Goal: Task Accomplishment & Management: Use online tool/utility

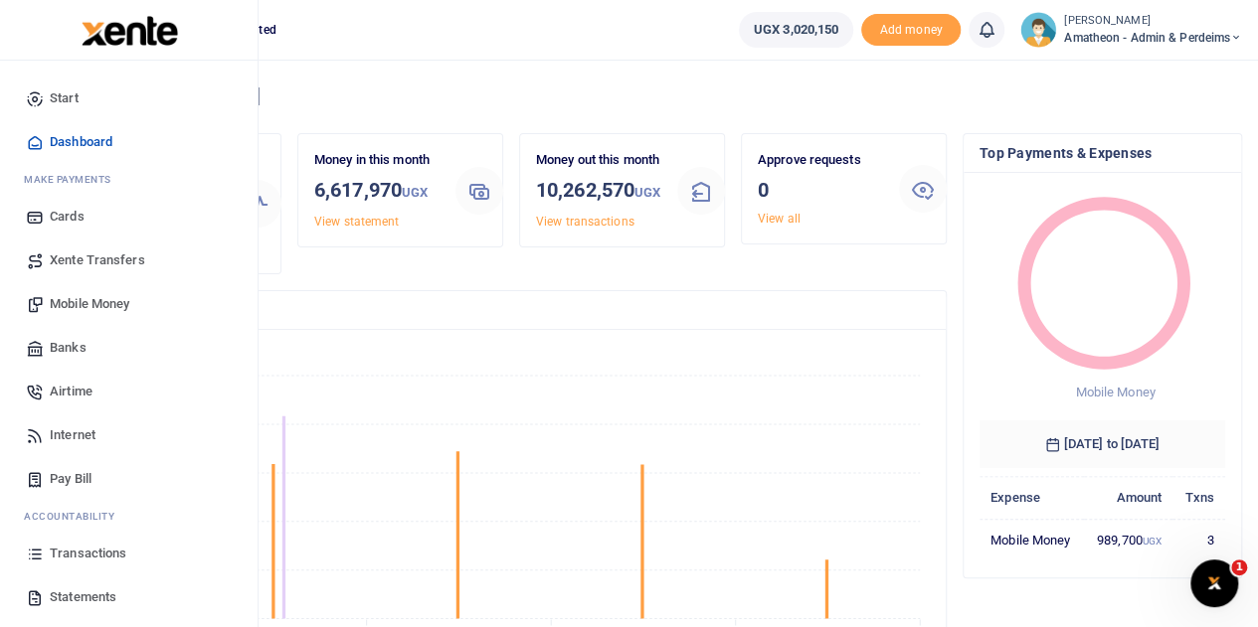
click at [66, 301] on span "Mobile Money" at bounding box center [90, 304] width 80 height 20
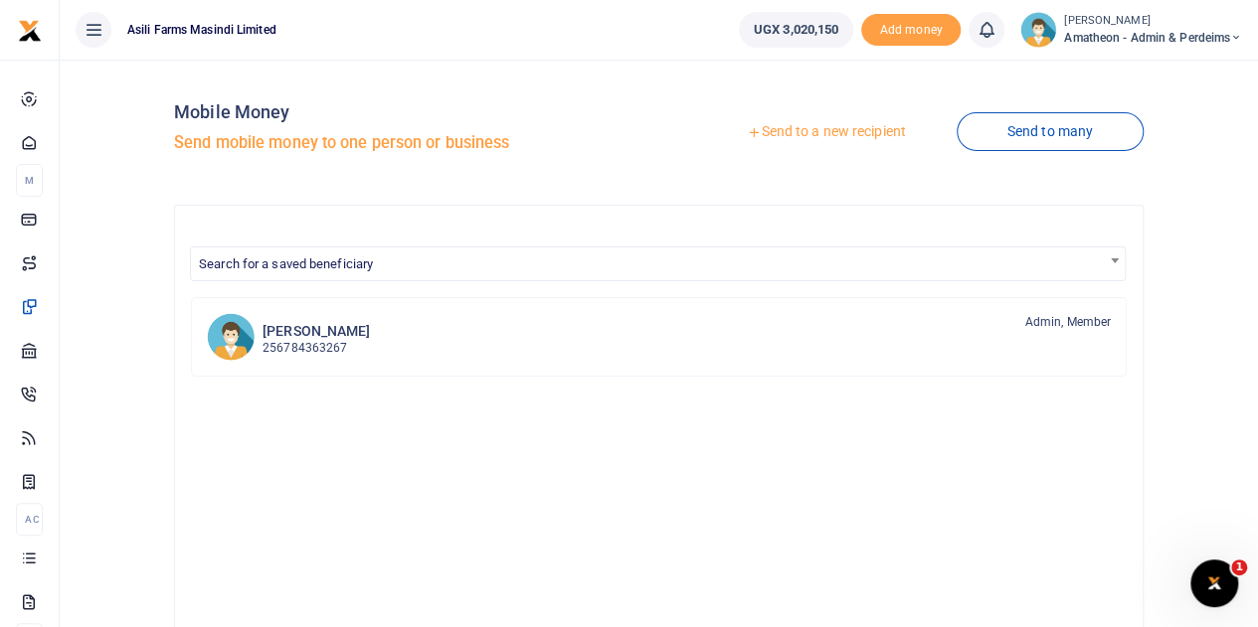
click at [830, 127] on link "Send to a new recipient" at bounding box center [825, 132] width 259 height 36
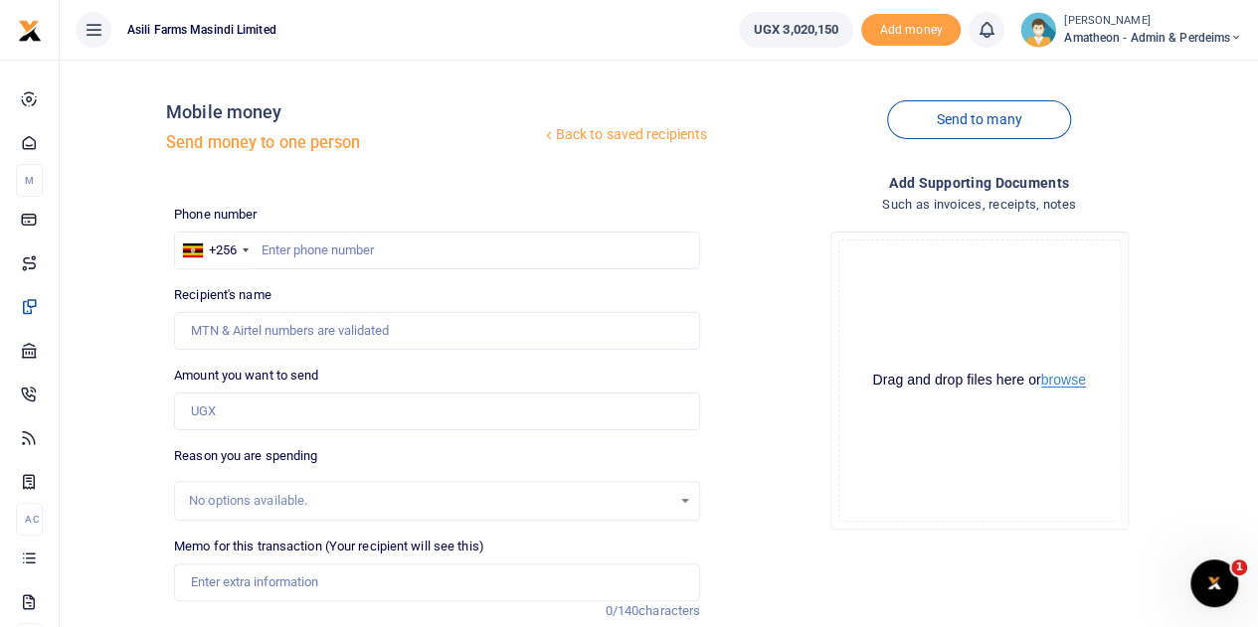
click at [1062, 382] on button "browse" at bounding box center [1063, 380] width 45 height 15
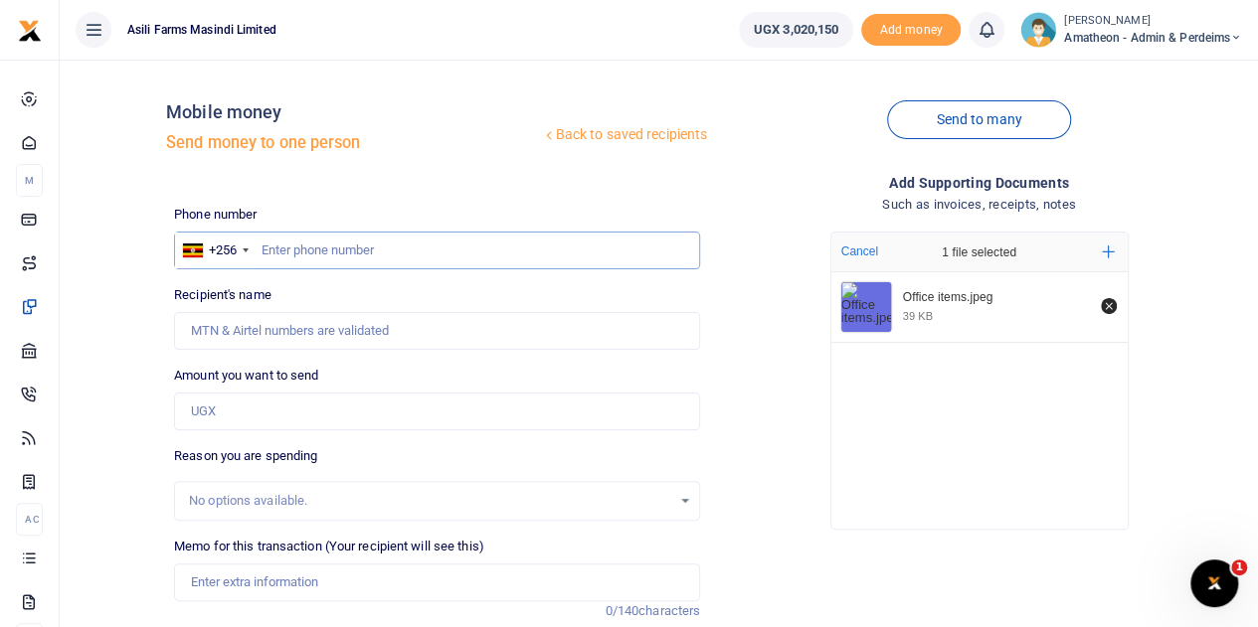
click at [356, 256] on input "text" at bounding box center [437, 251] width 526 height 38
type input "774961229"
type input "Moses Tuesday Banyenzakyi"
type input "774961229"
click at [246, 413] on input "Amount you want to send" at bounding box center [437, 412] width 526 height 38
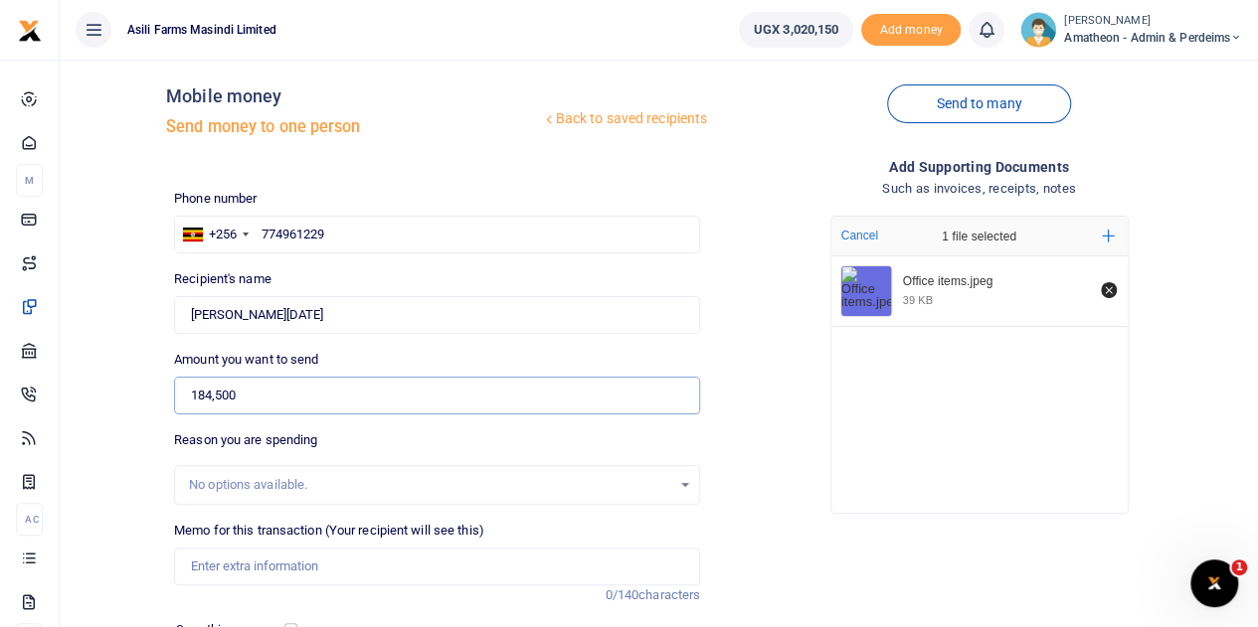
scroll to position [99, 0]
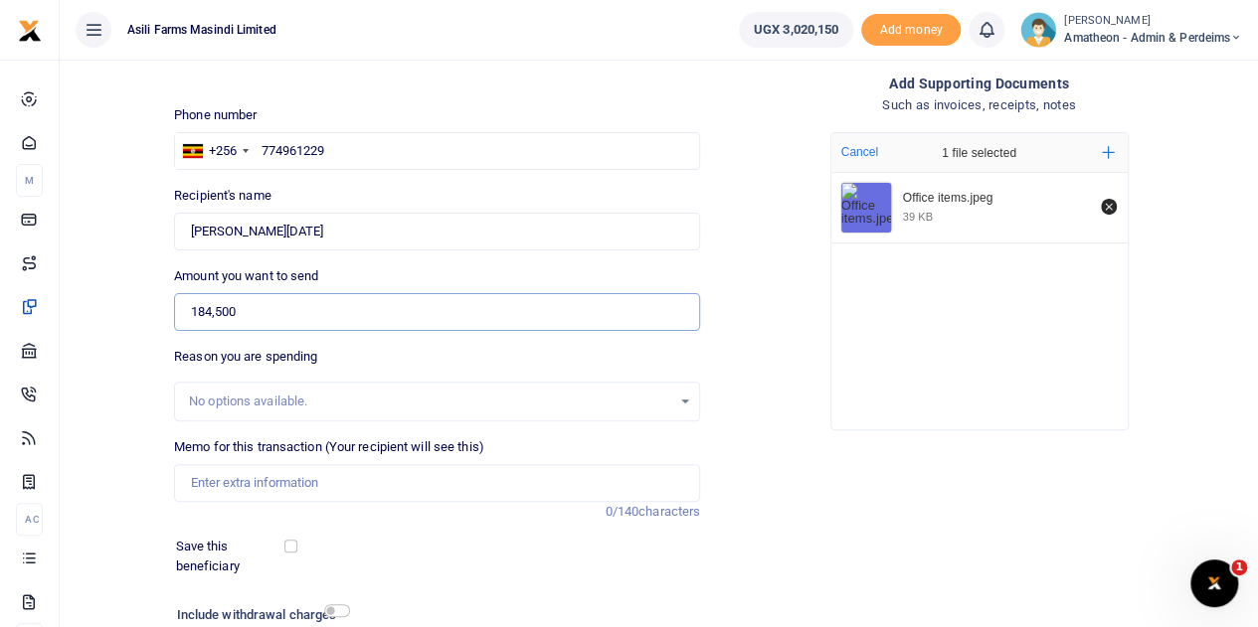
type input "184,500"
click at [254, 485] on input "Memo for this transaction (Your recipient will see this)" at bounding box center [437, 483] width 526 height 38
click at [571, 484] on input "Office items for Bosco farm cluster Liquid soap Vim Hand was and toilet balls" at bounding box center [437, 483] width 526 height 38
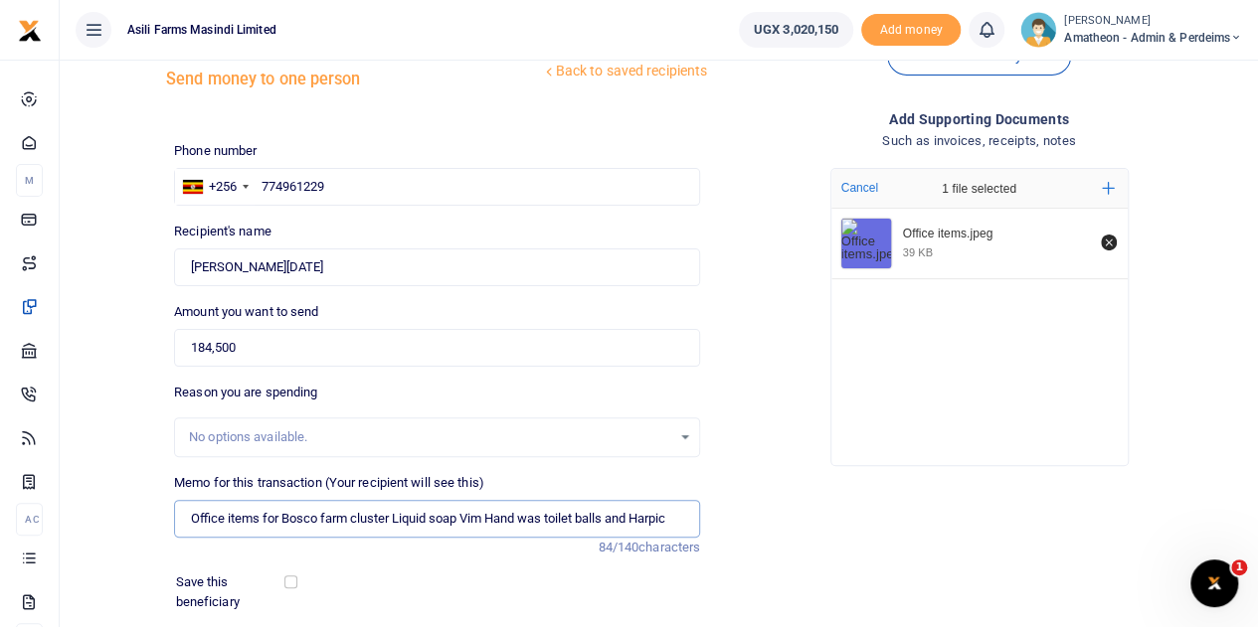
scroll to position [0, 0]
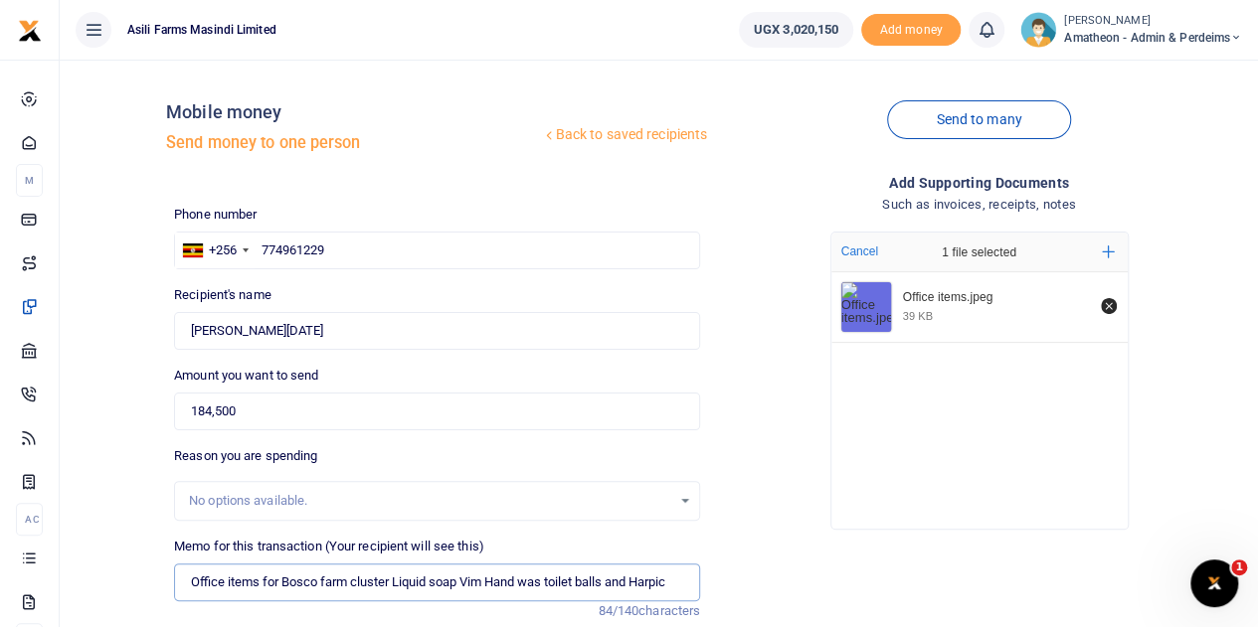
type input "Office items for Bosco farm cluster Liquid soap Vim Hand was toilet balls and H…"
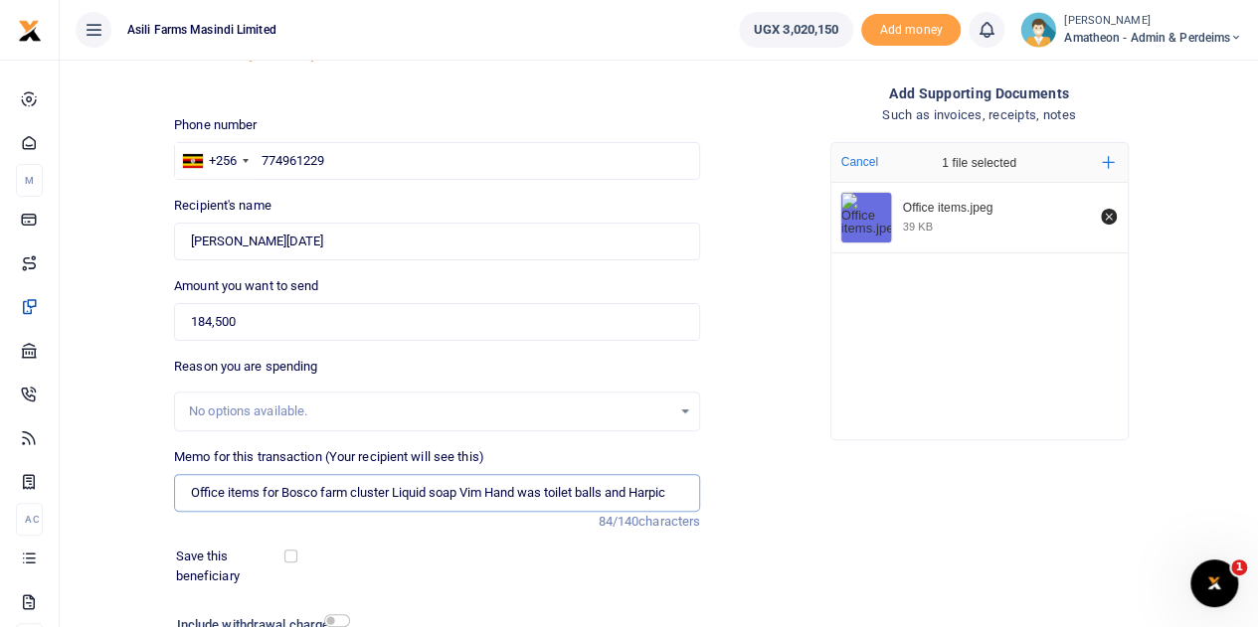
scroll to position [251, 0]
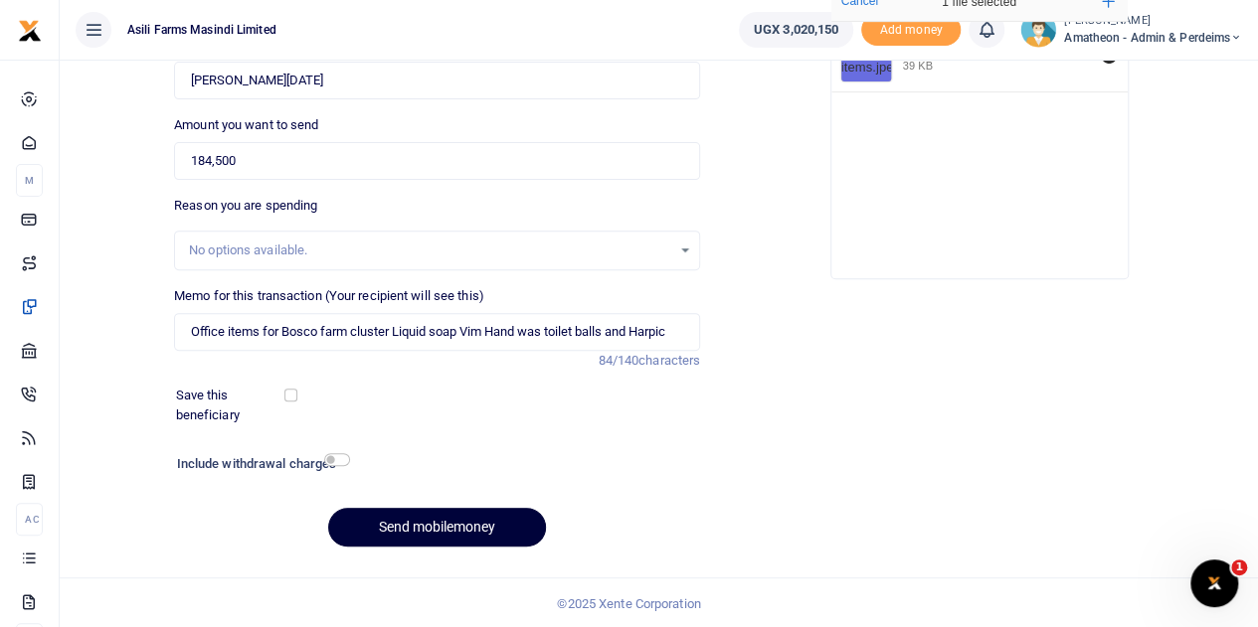
click at [435, 524] on button "Send mobilemoney" at bounding box center [437, 527] width 218 height 39
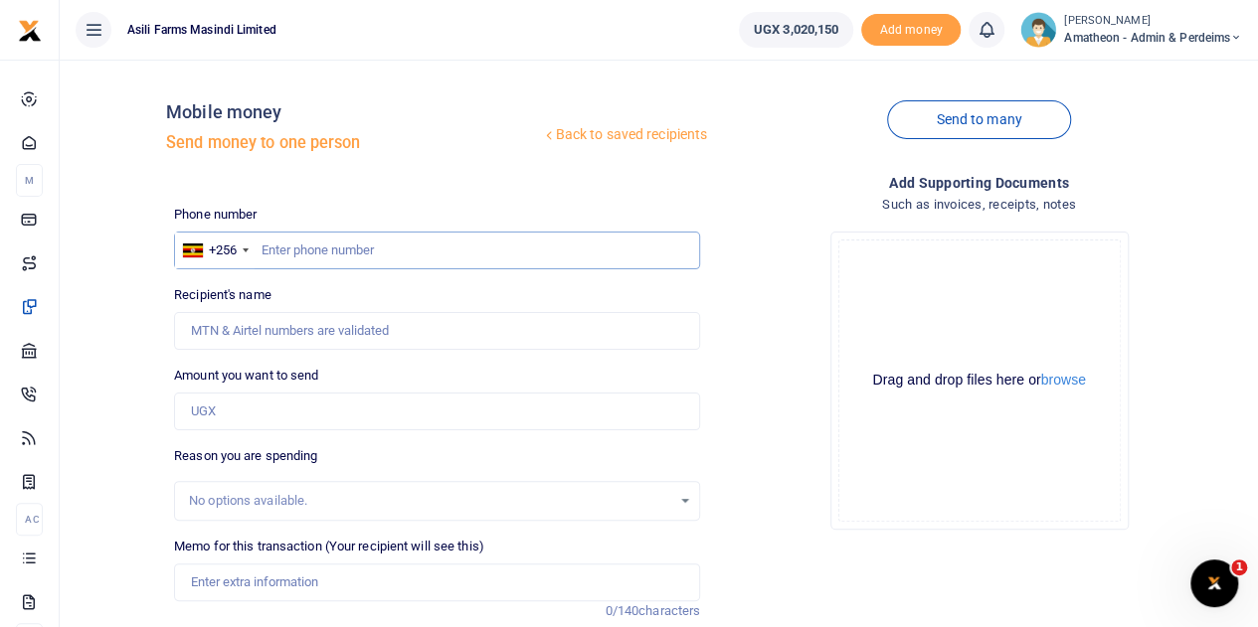
click at [366, 256] on input "text" at bounding box center [437, 251] width 526 height 38
click at [1079, 384] on button "browse" at bounding box center [1063, 380] width 45 height 15
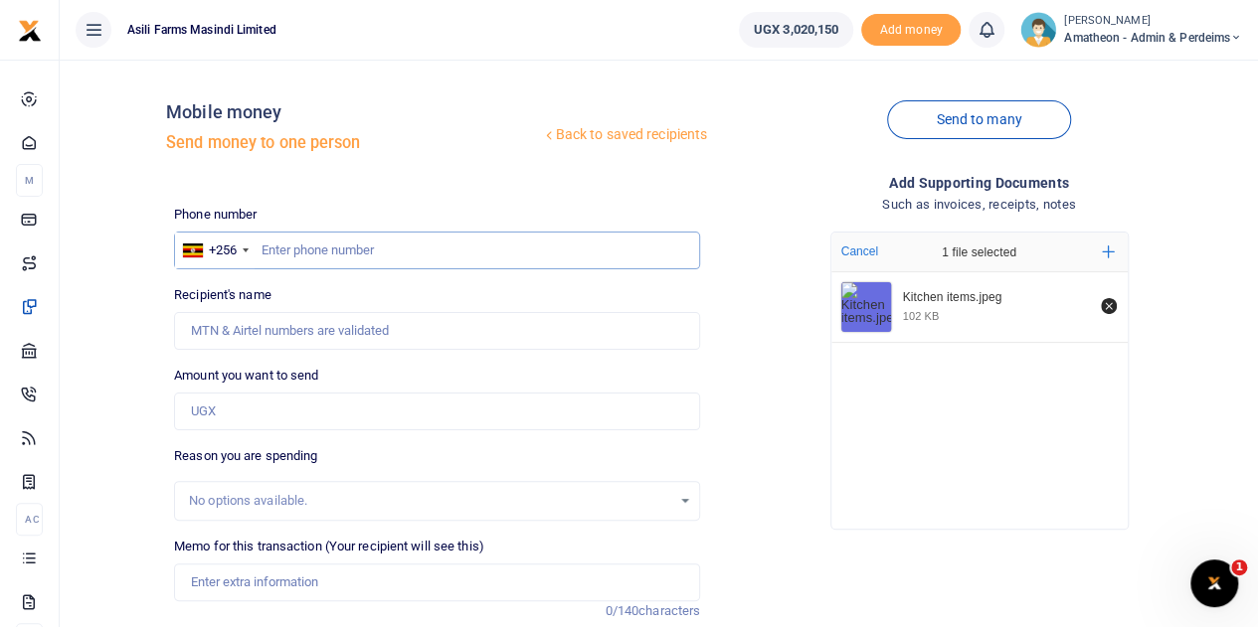
click at [318, 252] on input "text" at bounding box center [437, 251] width 526 height 38
type input "772688021"
type input "Joel Okello"
type input "772688021"
click at [249, 422] on input "Amount you want to send" at bounding box center [437, 412] width 526 height 38
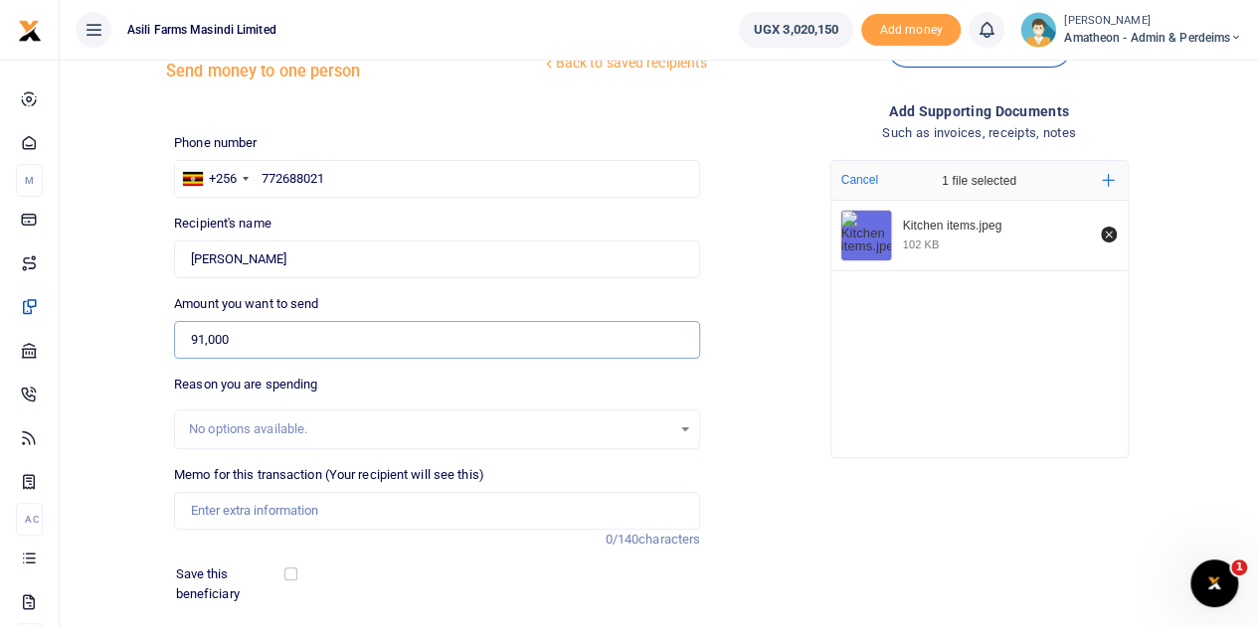
scroll to position [99, 0]
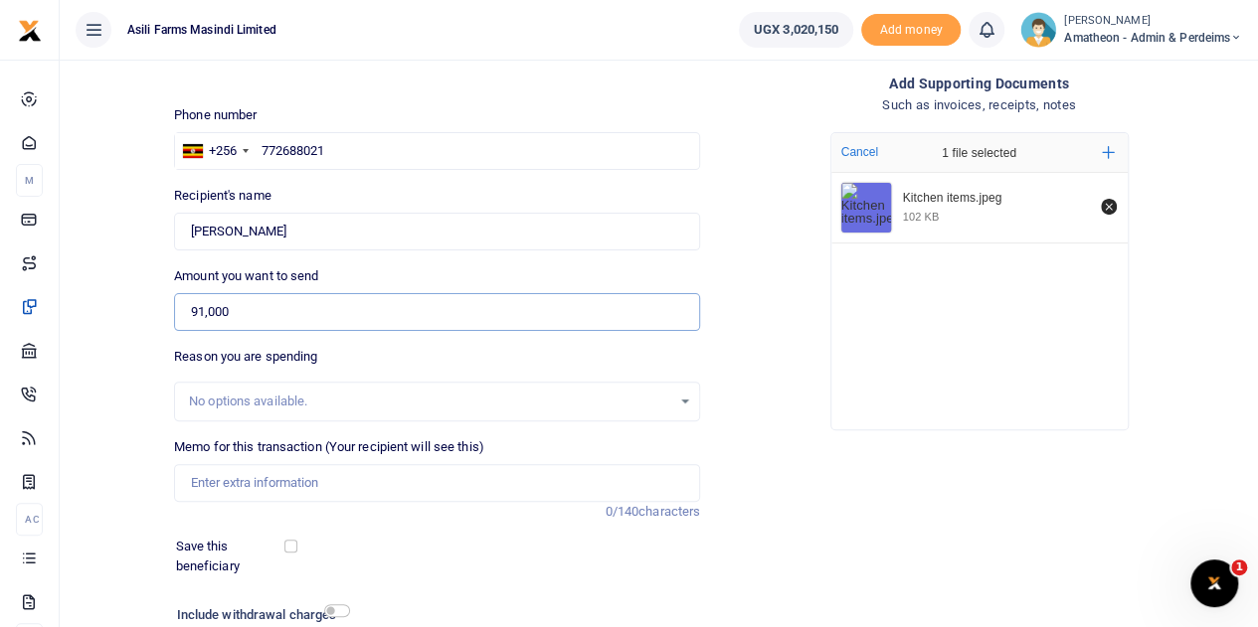
type input "91,000"
click at [258, 482] on input "Memo for this transaction (Your recipient will see this)" at bounding box center [437, 483] width 526 height 38
click at [293, 482] on input "Memo for this transaction (Your recipient will see this)" at bounding box center [437, 483] width 526 height 38
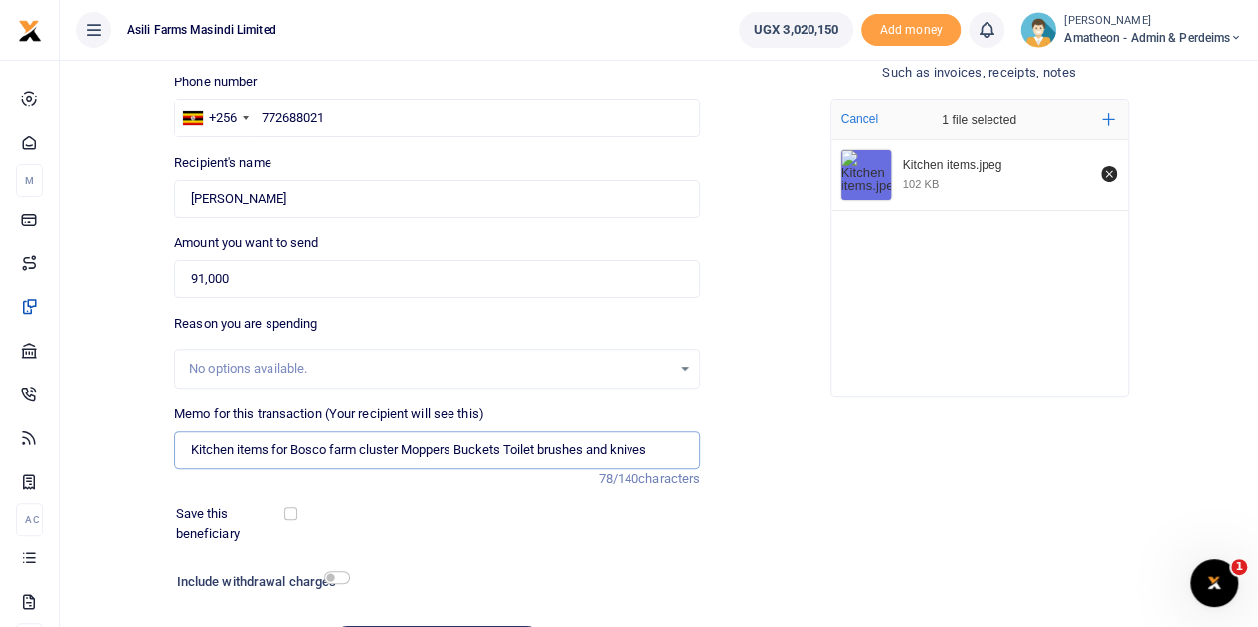
scroll to position [251, 0]
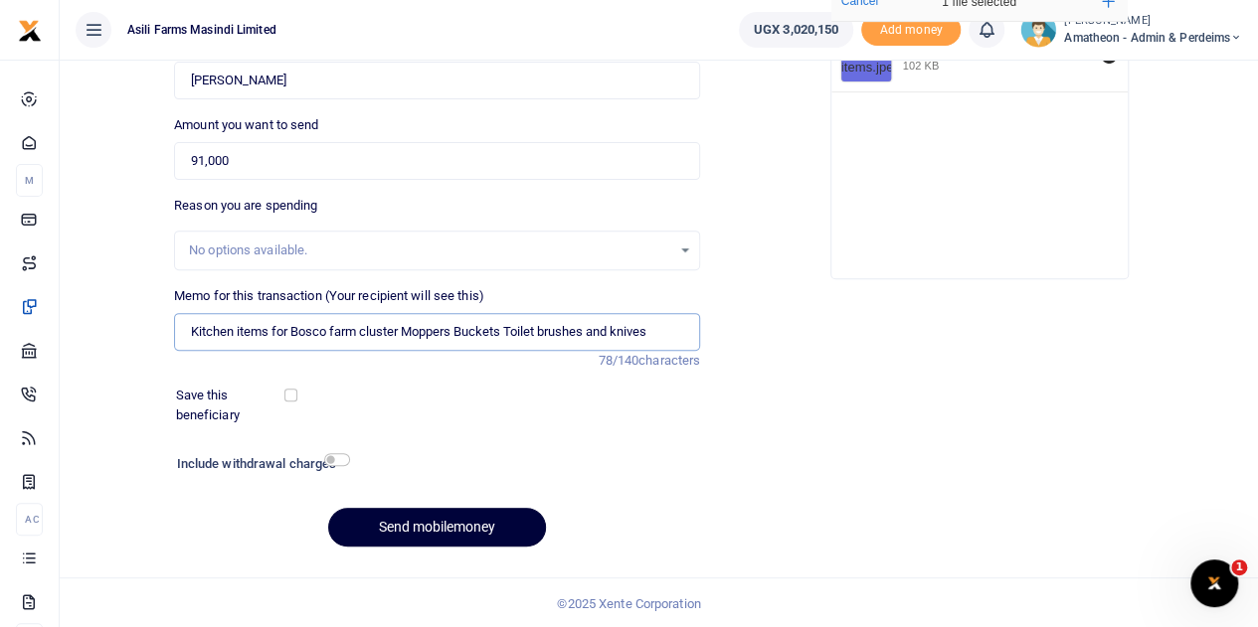
type input "Kitchen items for Bosco farm cluster Moppers Buckets Toilet brushes and knives"
click at [431, 521] on button "Send mobilemoney" at bounding box center [437, 527] width 218 height 39
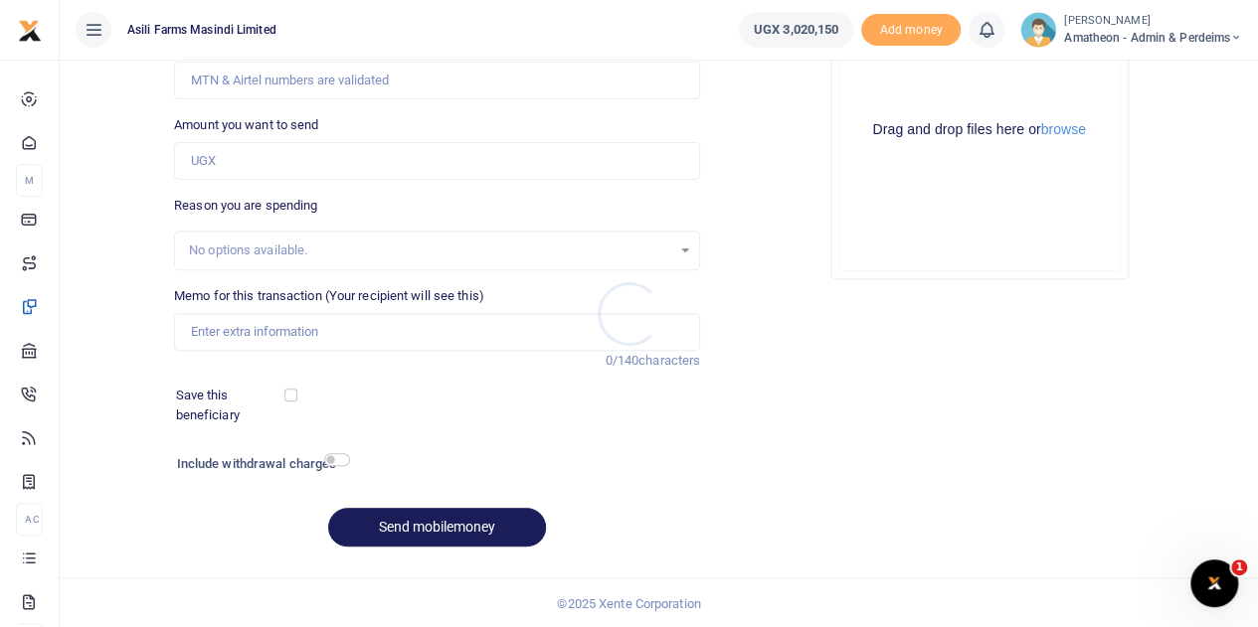
click at [1069, 130] on div at bounding box center [629, 313] width 1258 height 627
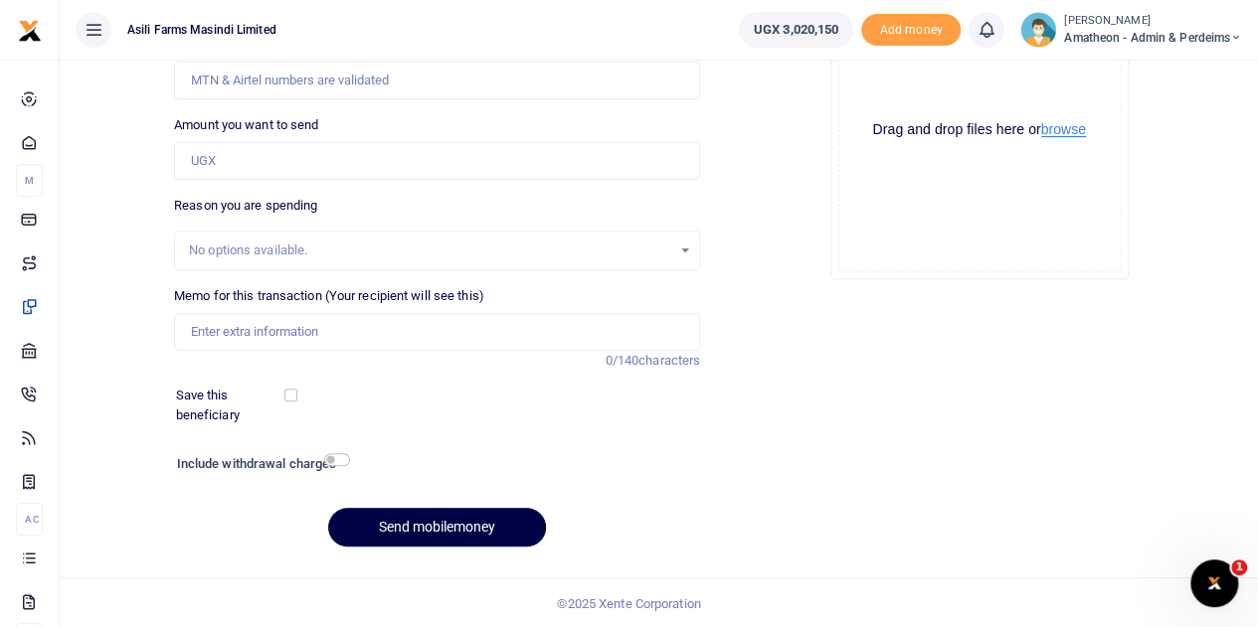
click at [1069, 130] on button "browse" at bounding box center [1063, 129] width 45 height 15
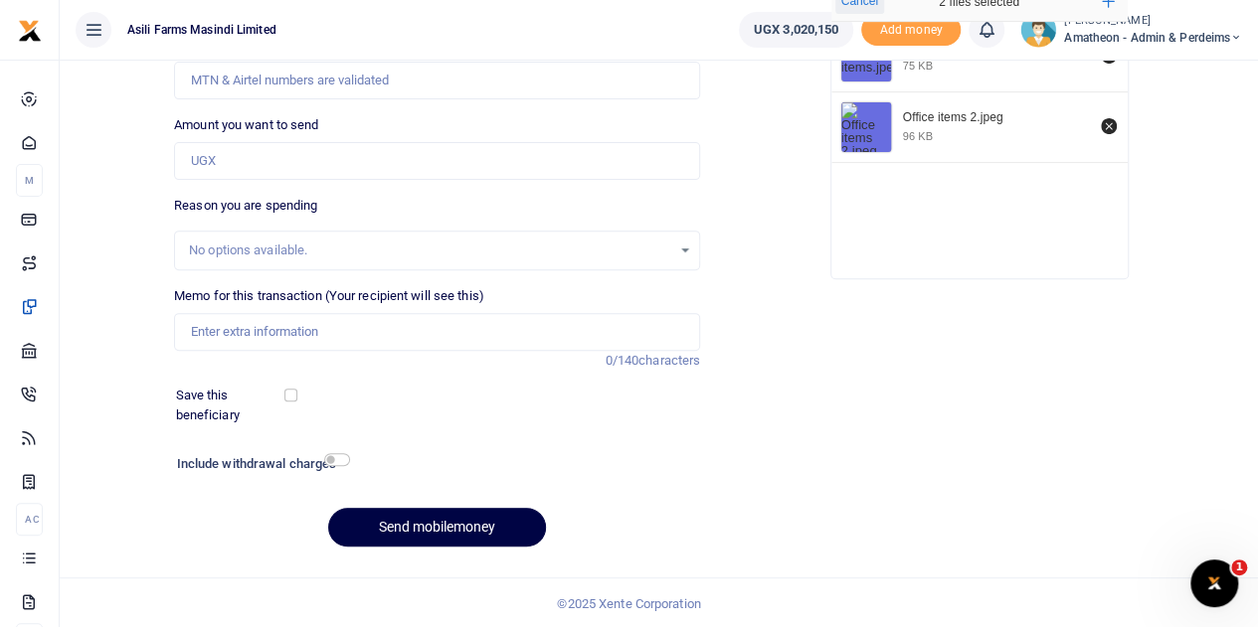
scroll to position [151, 0]
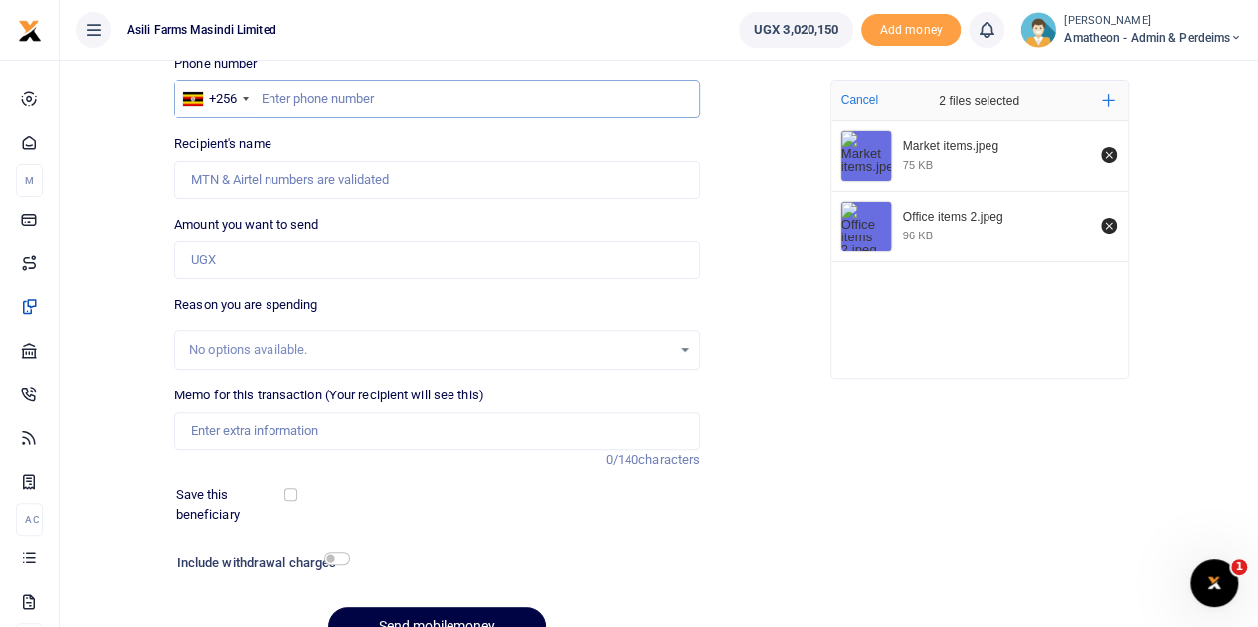
click at [303, 96] on input "text" at bounding box center [437, 100] width 526 height 38
type input "762391094"
type input "Vestine Sunday Olana"
type input "762391094"
click at [247, 262] on input "Amount you want to send" at bounding box center [437, 261] width 526 height 38
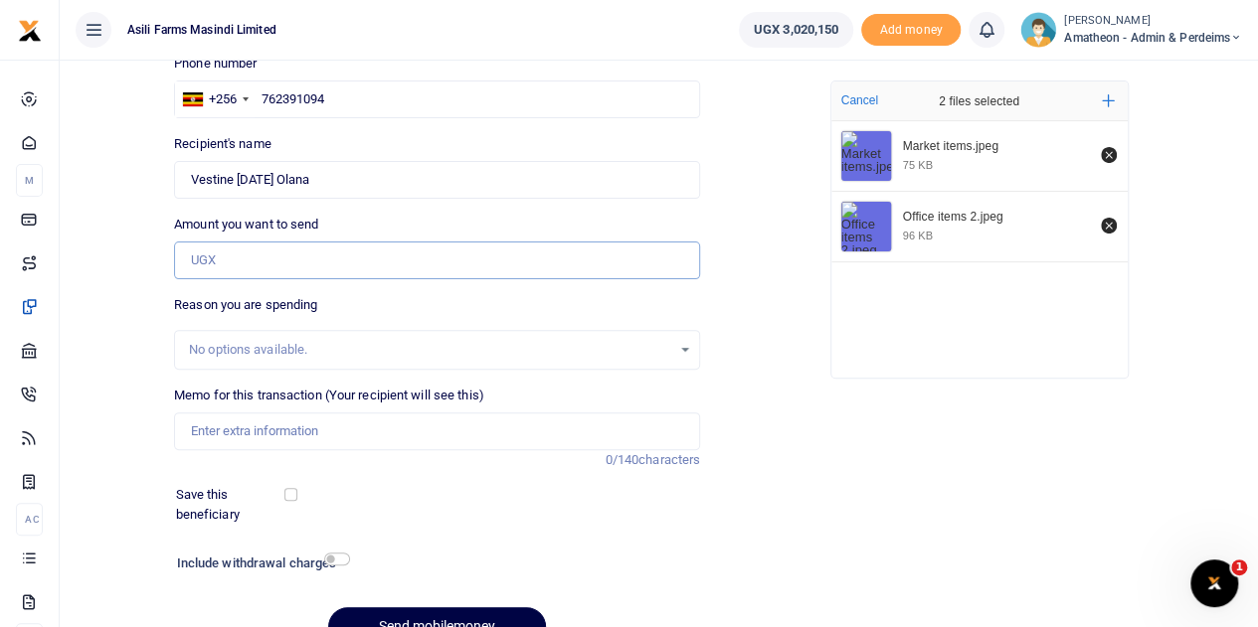
click at [268, 275] on input "Amount you want to send" at bounding box center [437, 261] width 526 height 38
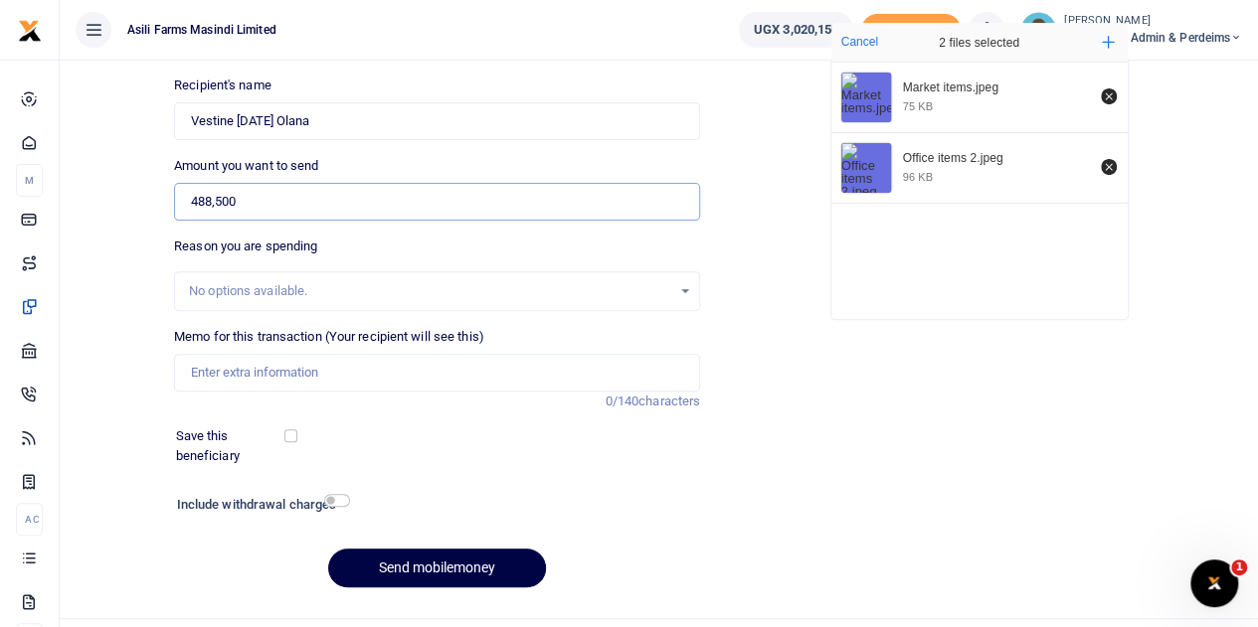
scroll to position [251, 0]
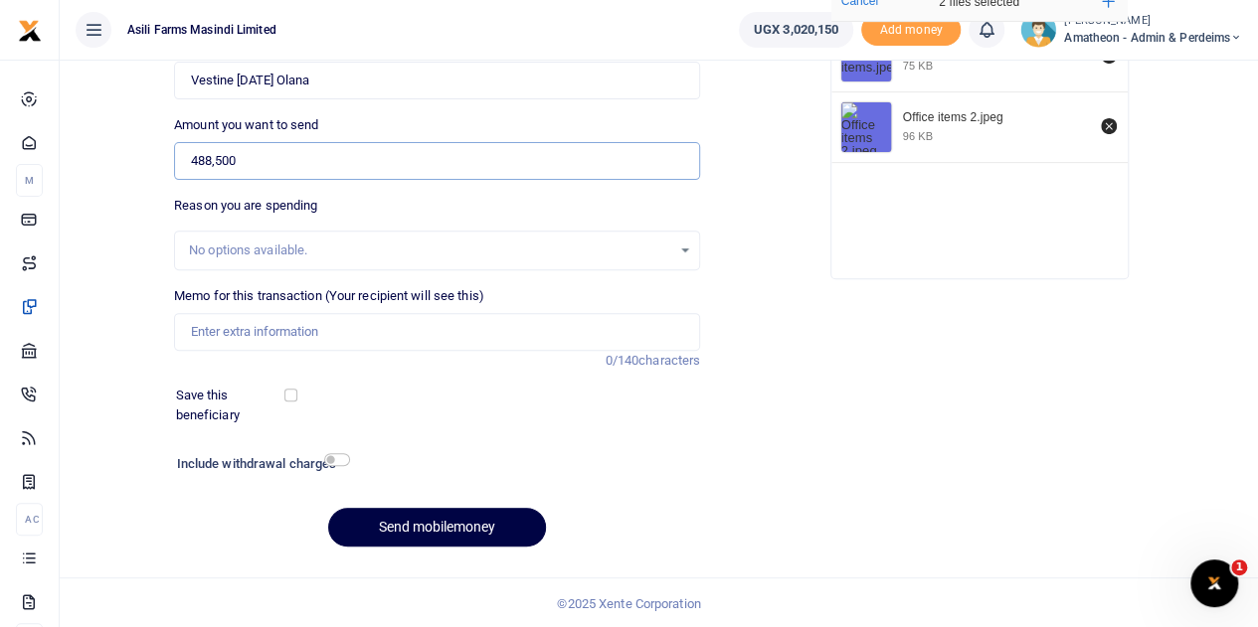
type input "488,500"
click at [264, 333] on input "Memo for this transaction (Your recipient will see this)" at bounding box center [437, 332] width 526 height 38
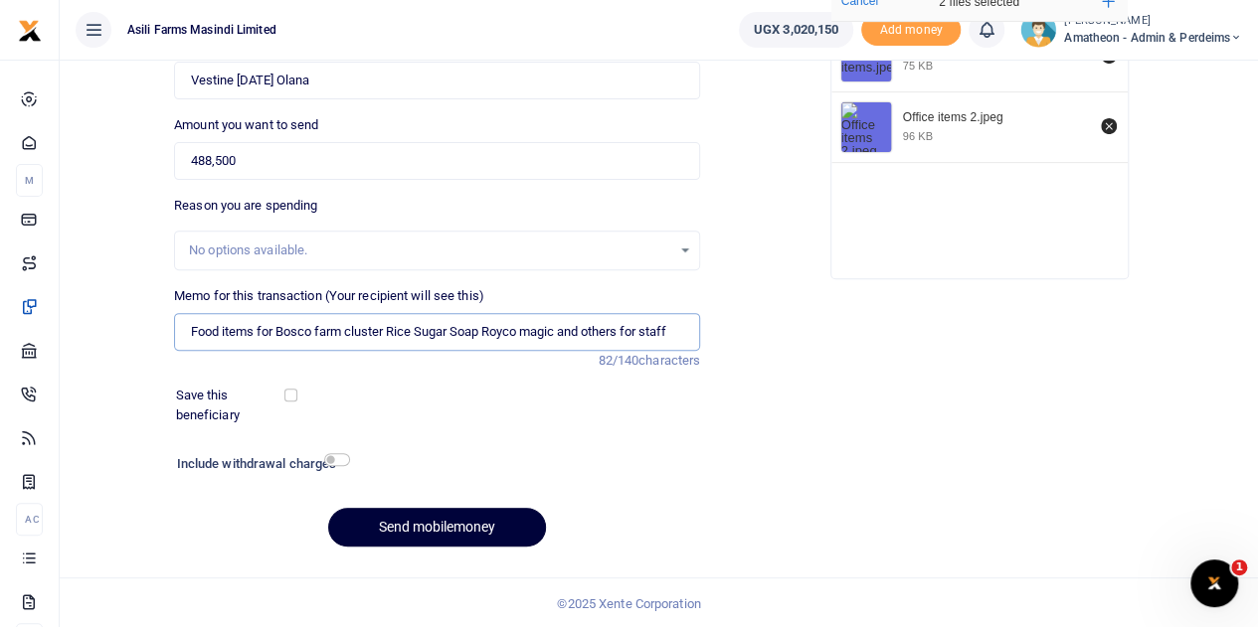
type input "Food items for Bosco farm cluster Rice Sugar Soap Royco magic and others for st…"
click at [441, 520] on button "Send mobilemoney" at bounding box center [437, 527] width 218 height 39
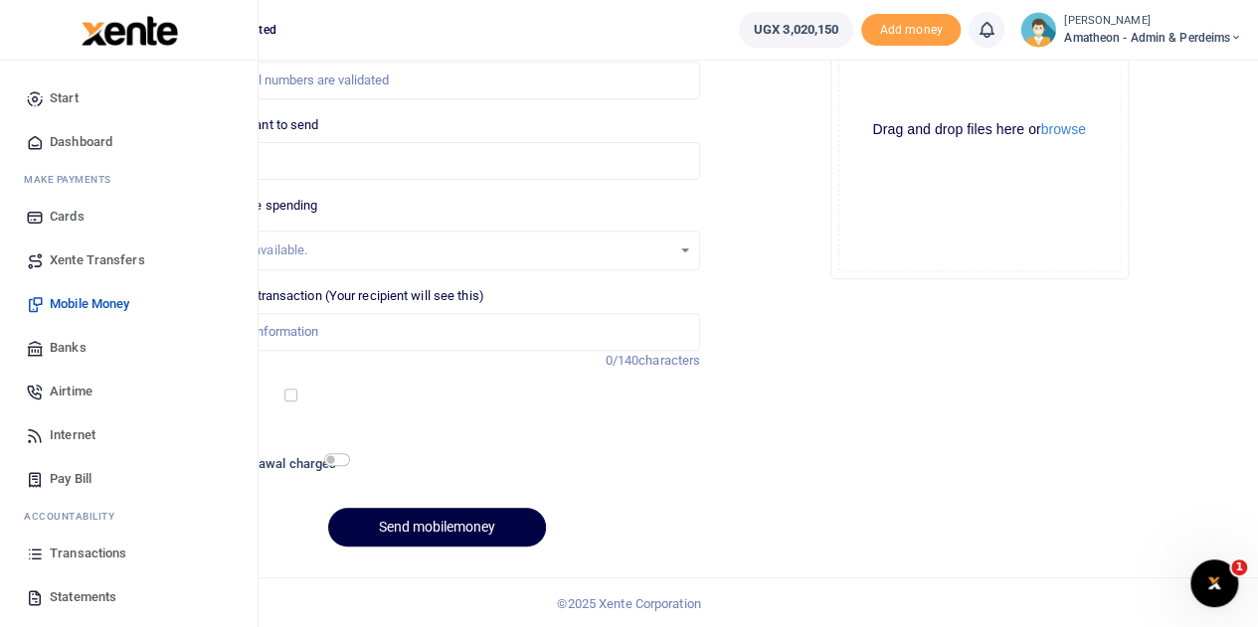
click at [76, 553] on span "Transactions" at bounding box center [88, 554] width 77 height 20
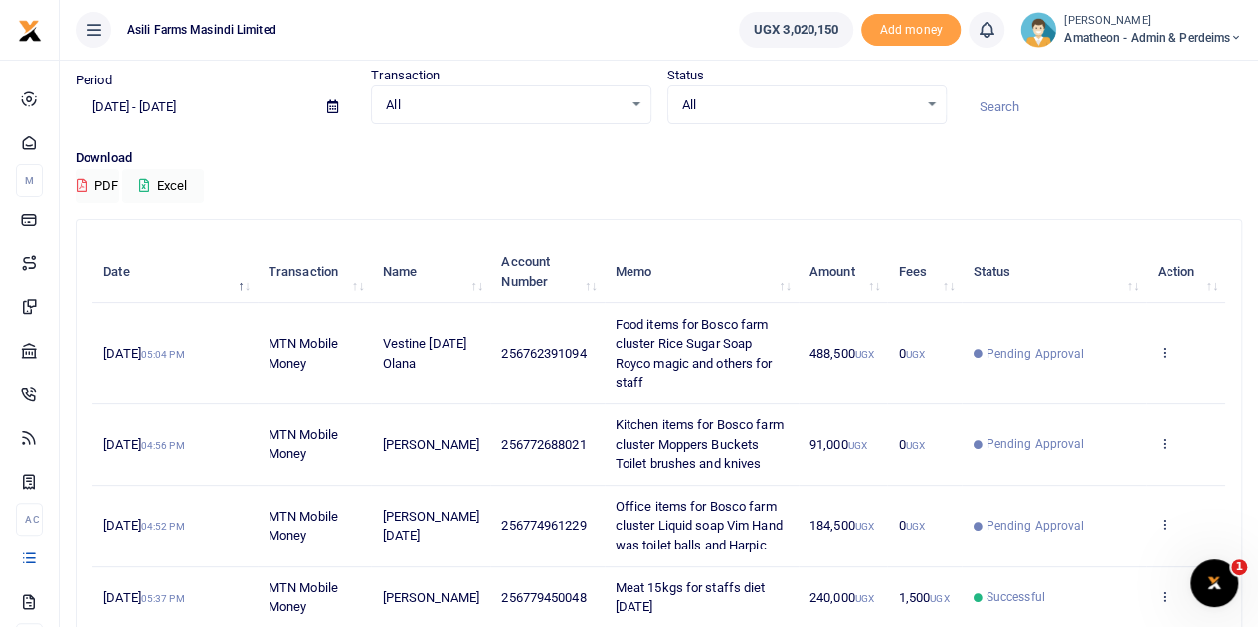
scroll to position [99, 0]
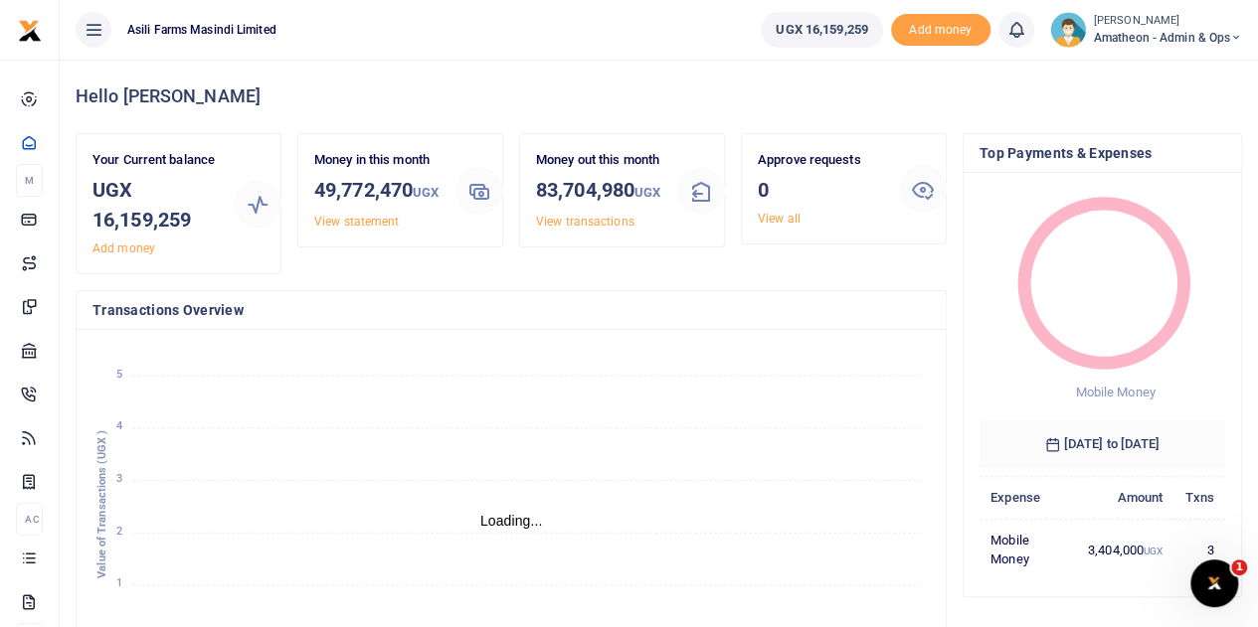
scroll to position [16, 16]
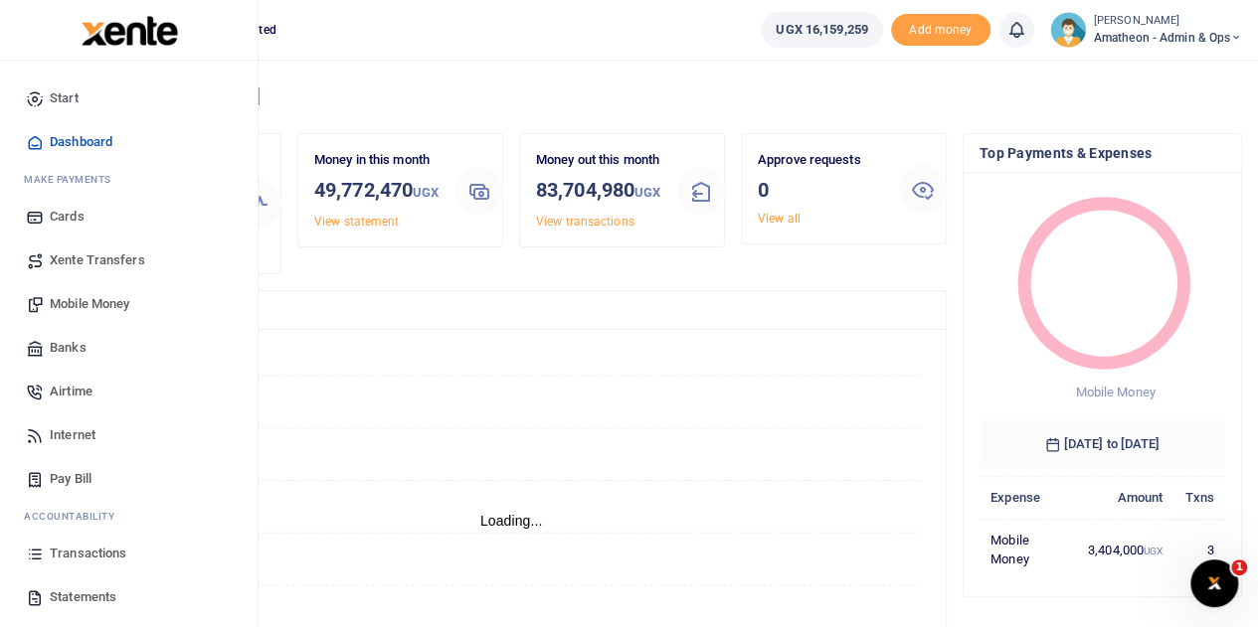
click at [69, 303] on span "Mobile Money" at bounding box center [90, 304] width 80 height 20
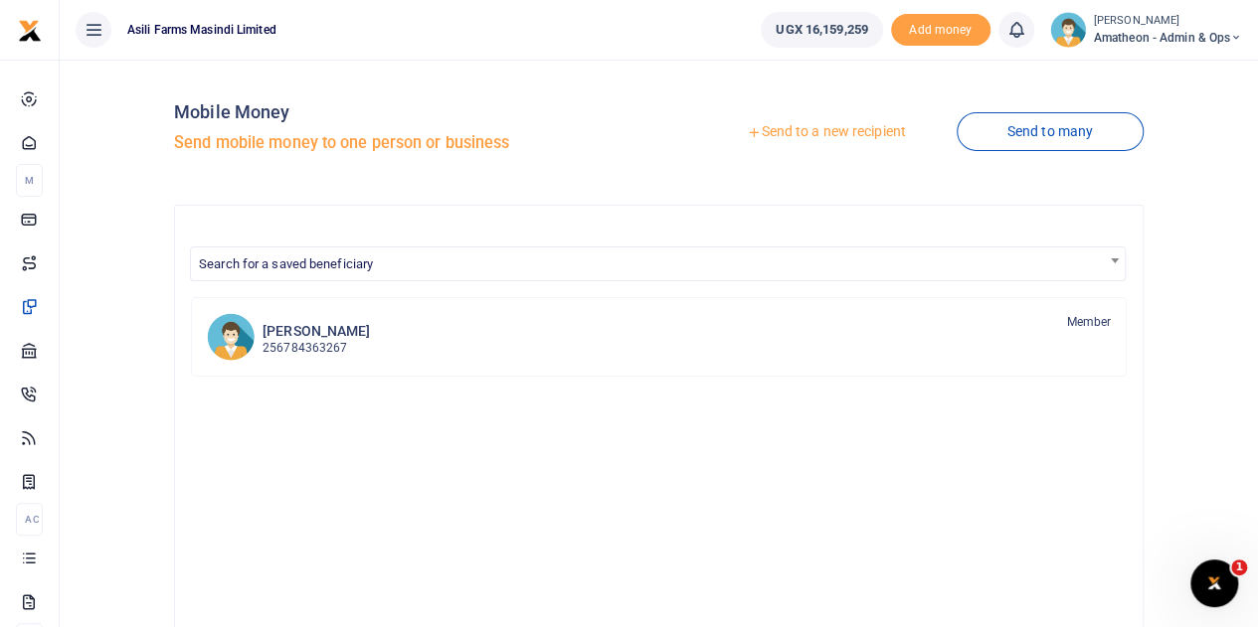
click at [843, 132] on link "Send to a new recipient" at bounding box center [825, 132] width 259 height 36
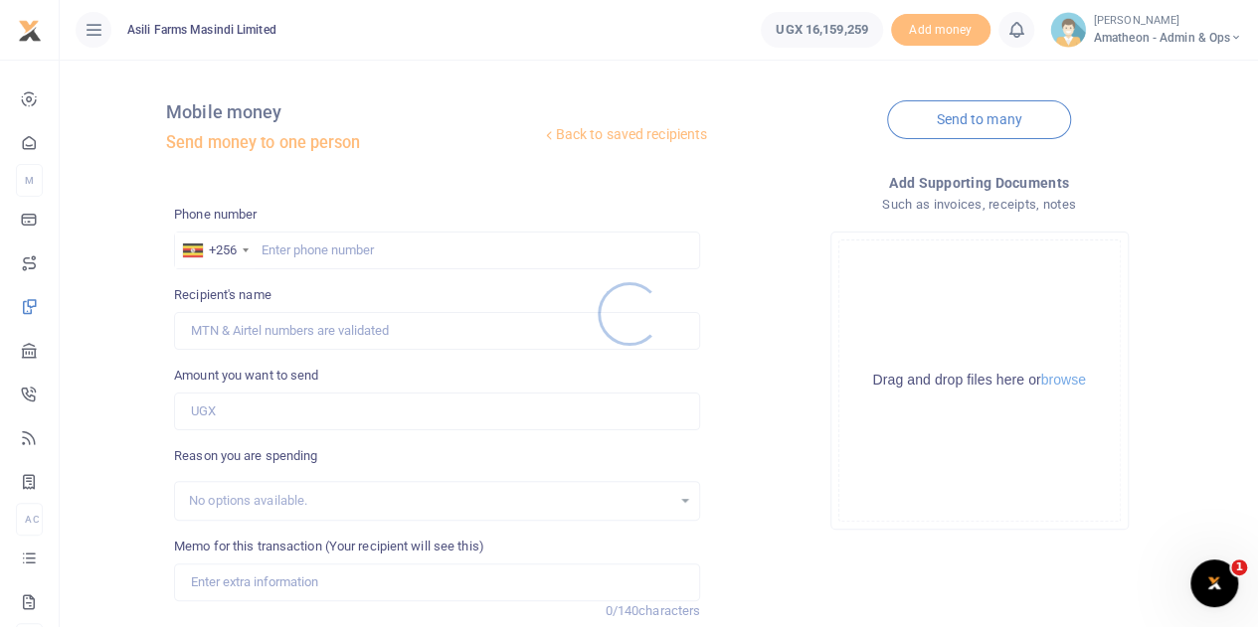
click at [1064, 381] on div at bounding box center [629, 313] width 1258 height 627
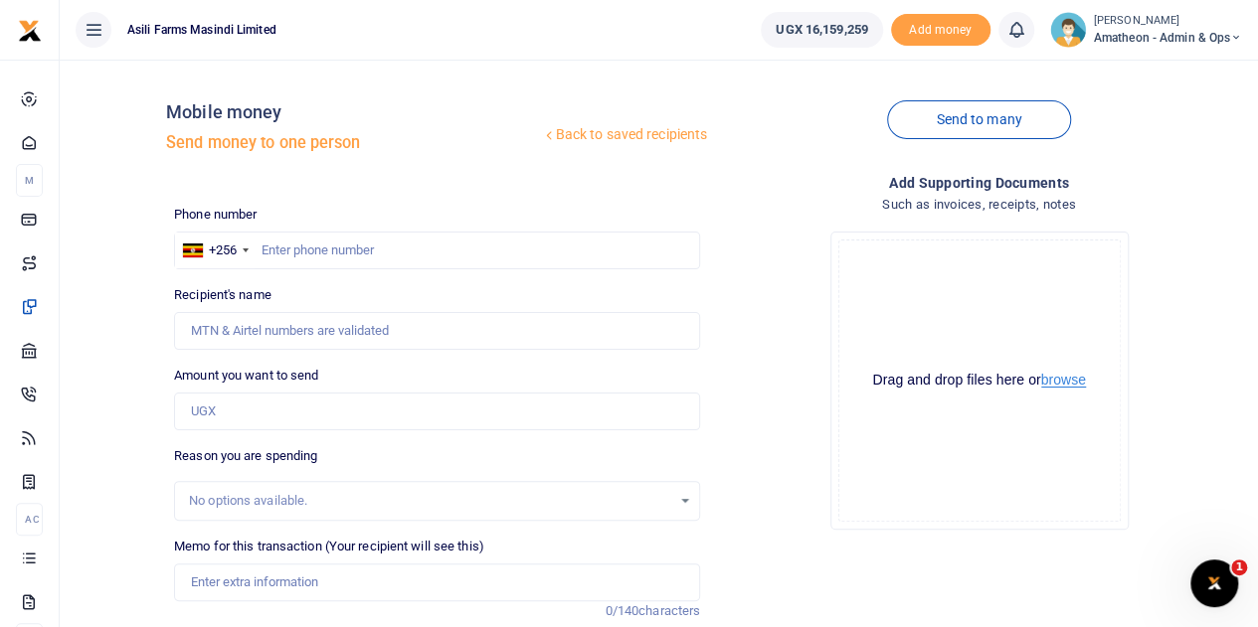
click at [1064, 381] on button "browse" at bounding box center [1063, 380] width 45 height 15
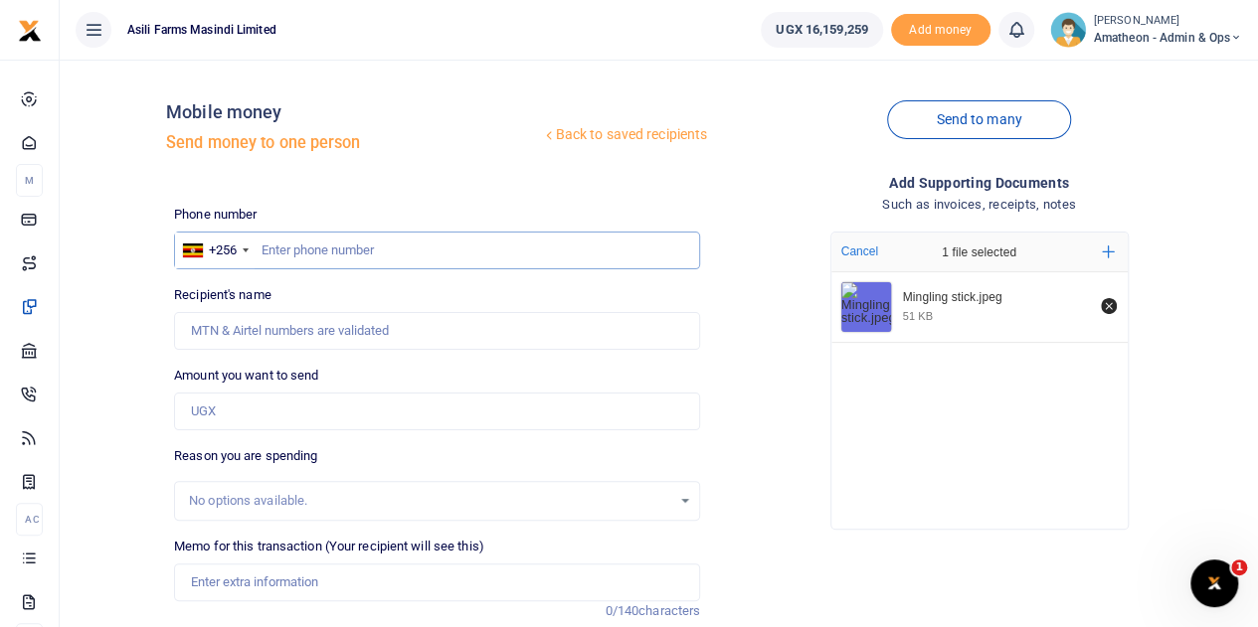
click at [403, 254] on input "text" at bounding box center [437, 251] width 526 height 38
type input "773022148"
type input "[PERSON_NAME]"
type input "773022148"
click at [240, 413] on input "Amount you want to send" at bounding box center [437, 412] width 526 height 38
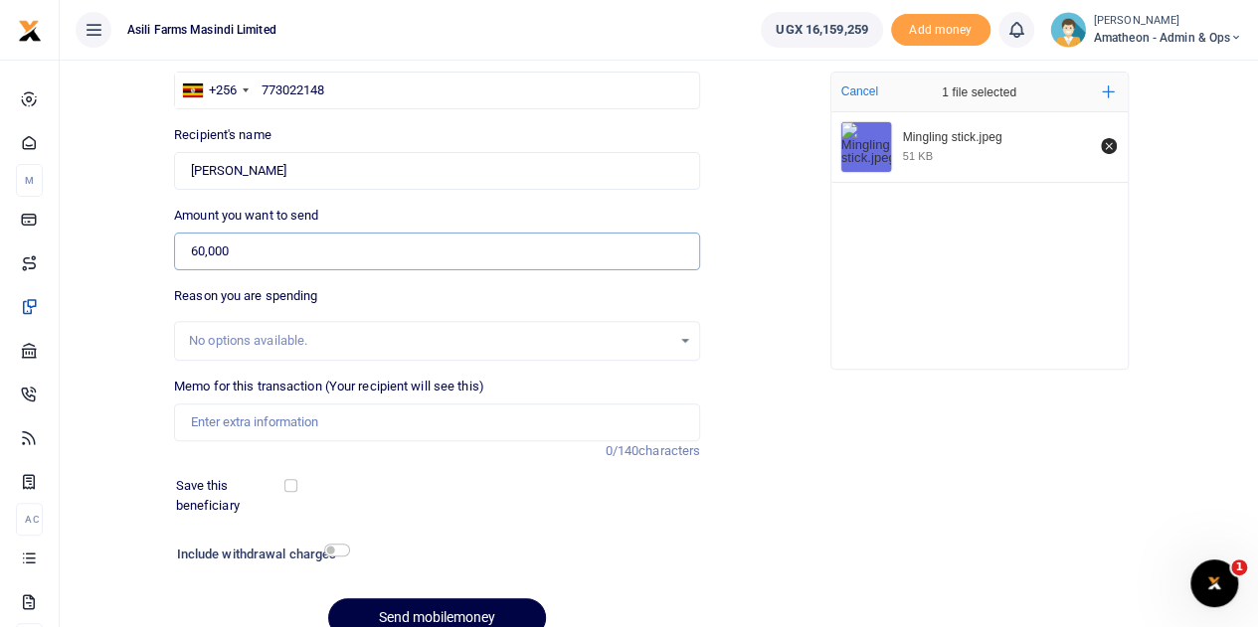
scroll to position [199, 0]
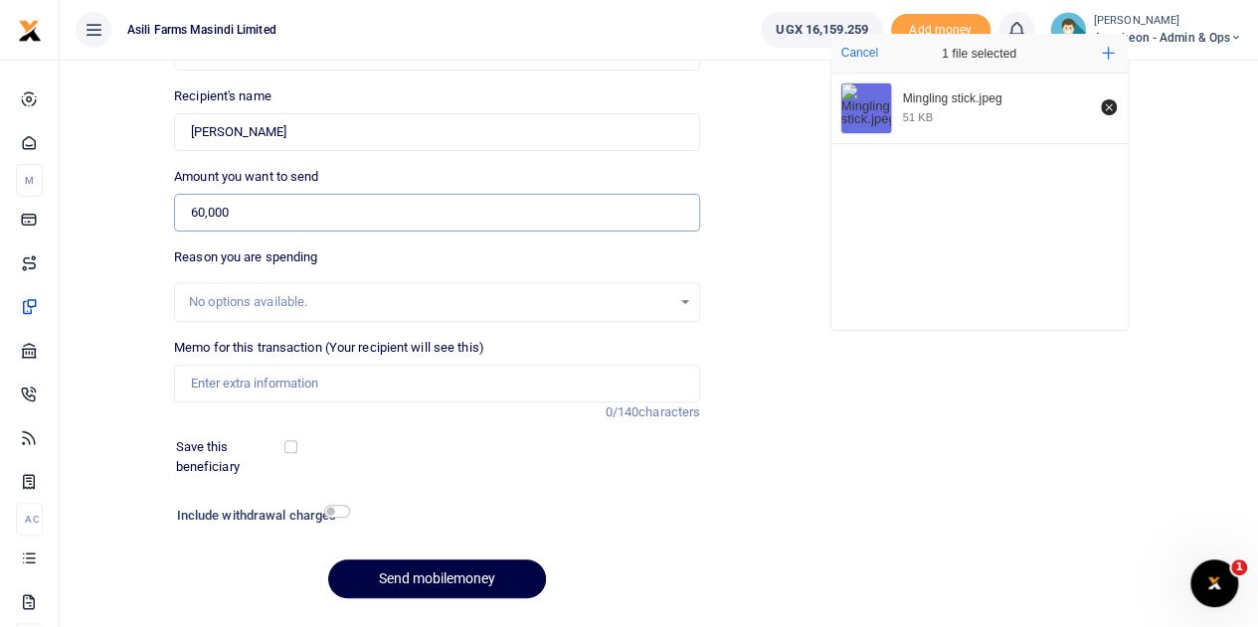
type input "60,000"
click at [274, 385] on input "Memo for this transaction (Your recipient will see this)" at bounding box center [437, 384] width 526 height 38
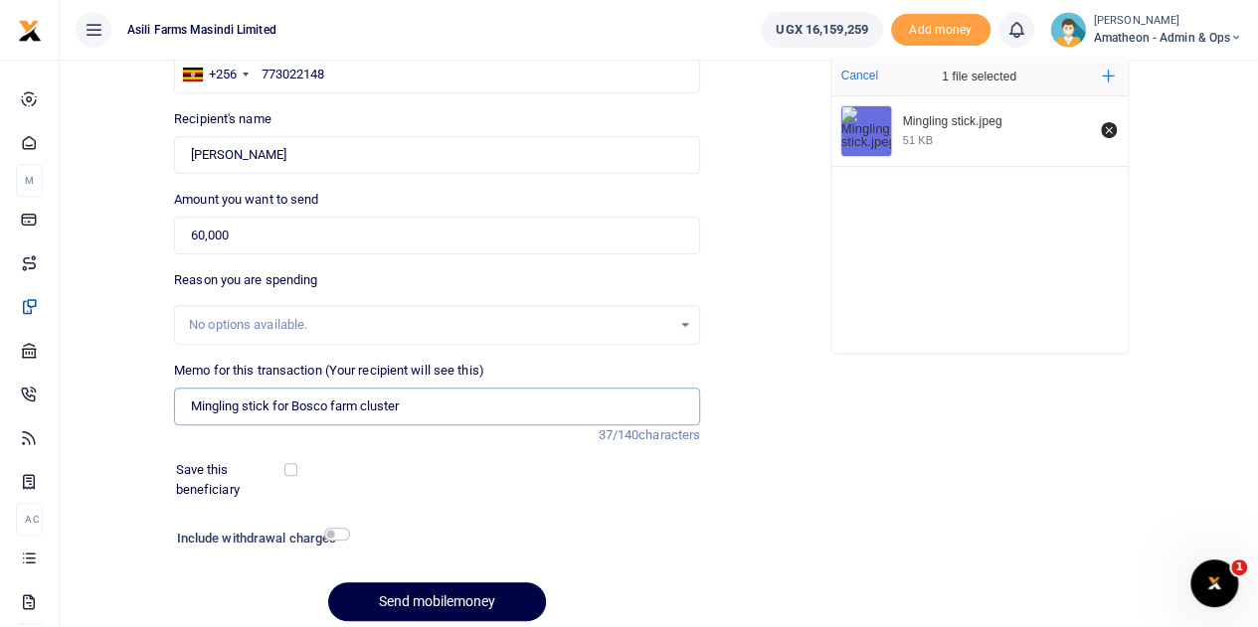
scroll to position [251, 0]
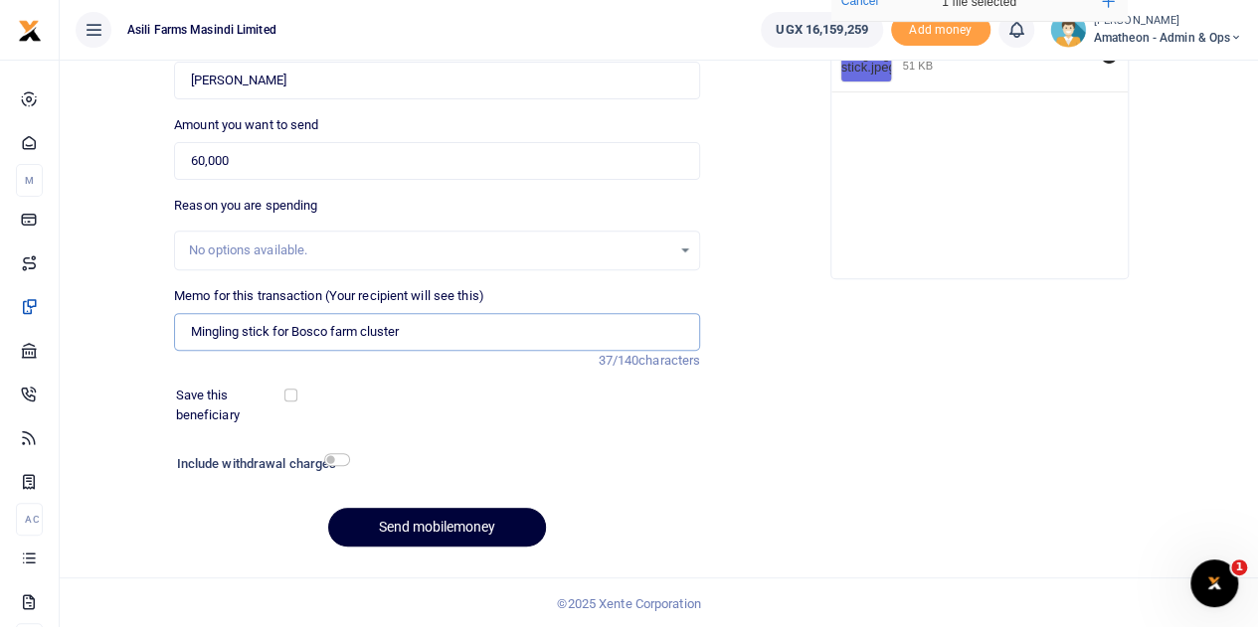
type input "Mingling stick for Bosco farm cluster"
click at [410, 524] on button "Send mobilemoney" at bounding box center [437, 527] width 218 height 39
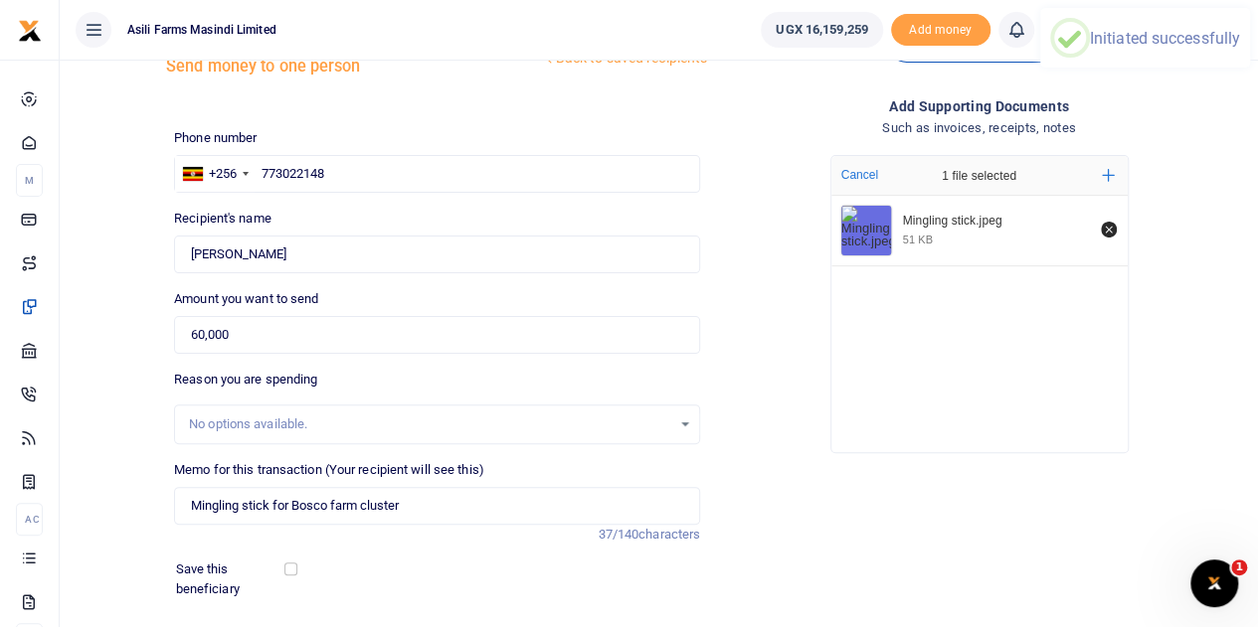
scroll to position [0, 0]
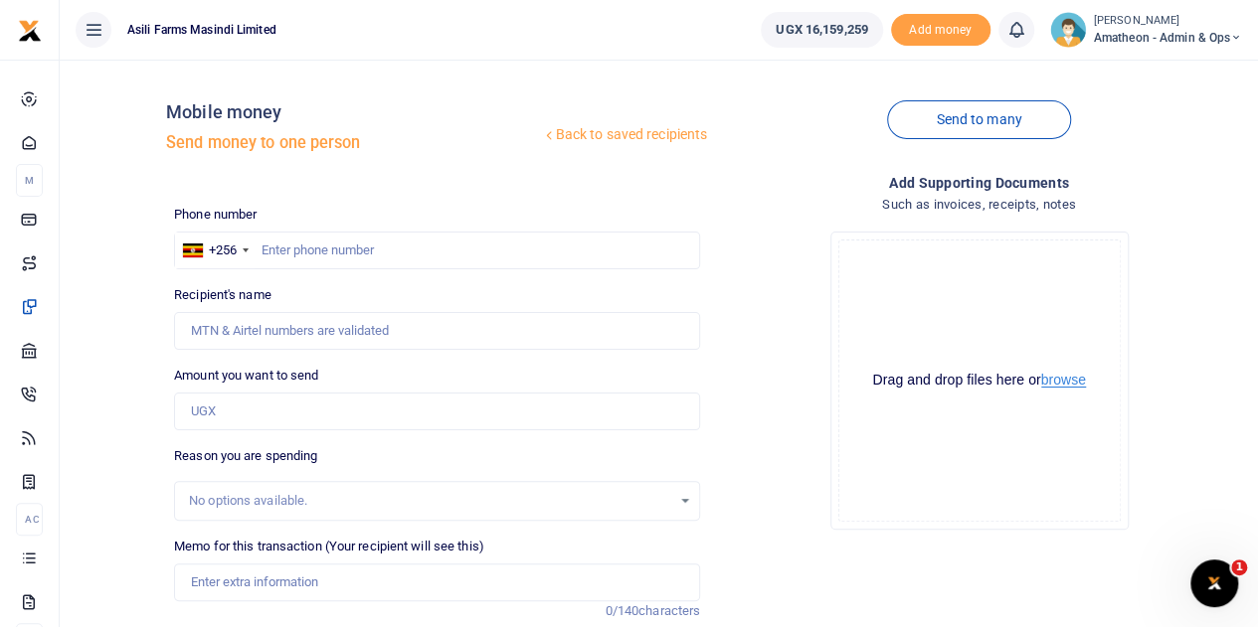
click at [1066, 383] on button "browse" at bounding box center [1063, 380] width 45 height 15
click at [1072, 382] on button "browse" at bounding box center [1063, 380] width 45 height 15
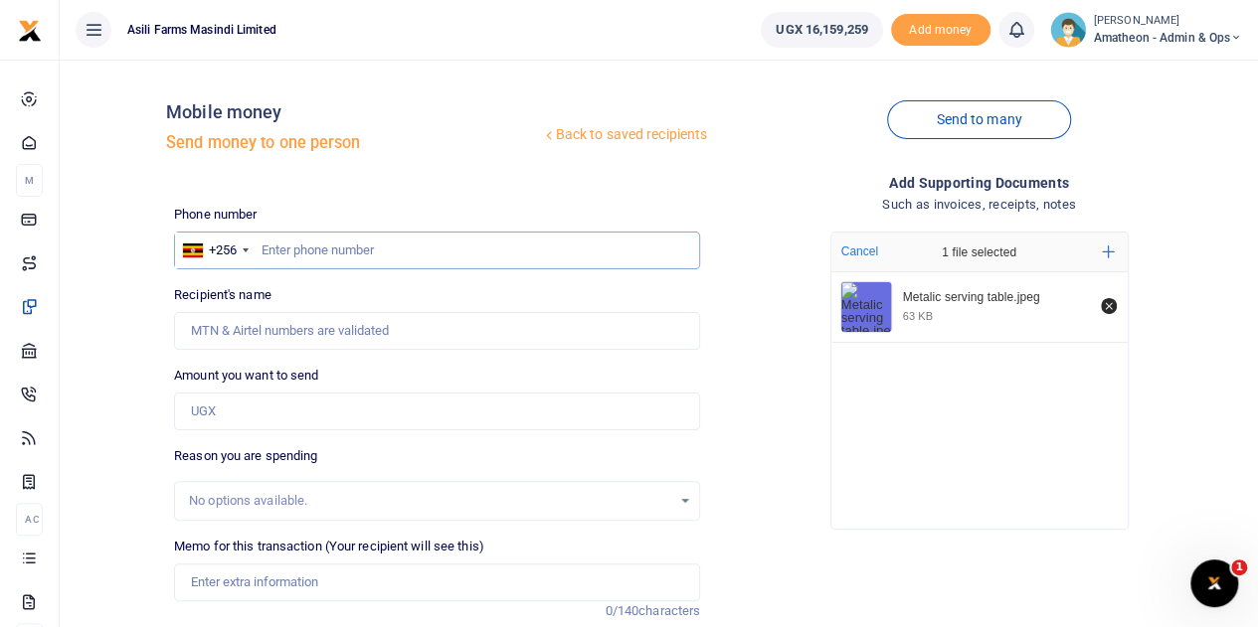
click at [339, 253] on input "text" at bounding box center [437, 251] width 526 height 38
type input "784669953"
type input "Godfrey Mugume"
type input "784669953"
click at [221, 417] on input "Amount you want to send" at bounding box center [437, 412] width 526 height 38
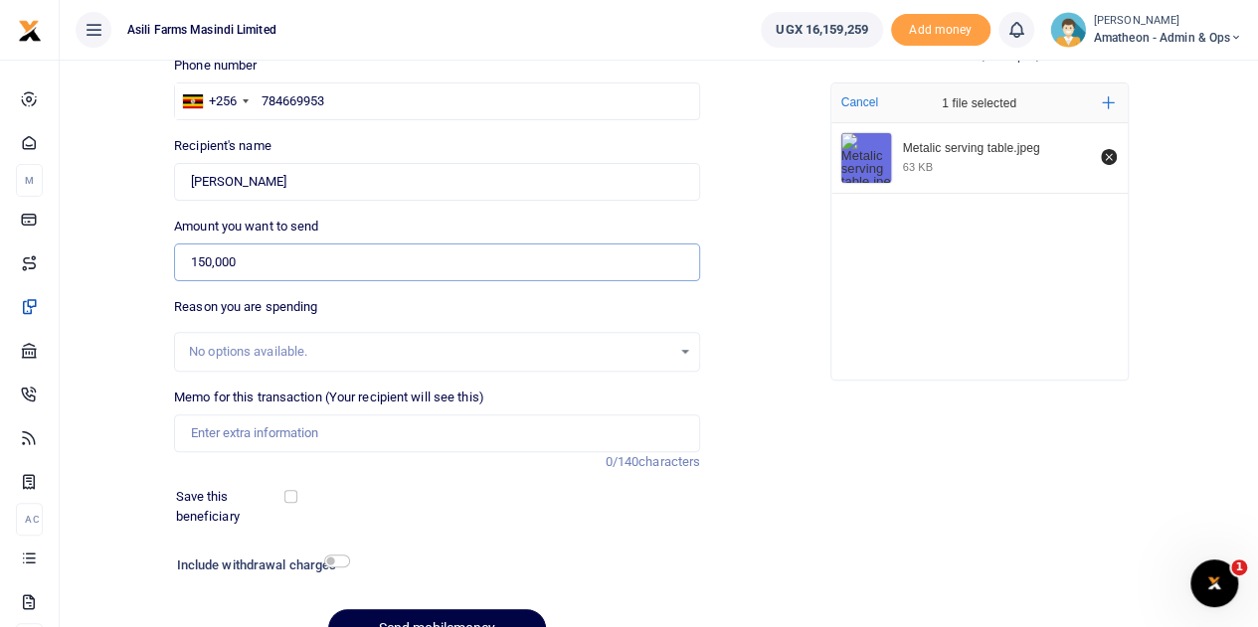
scroll to position [199, 0]
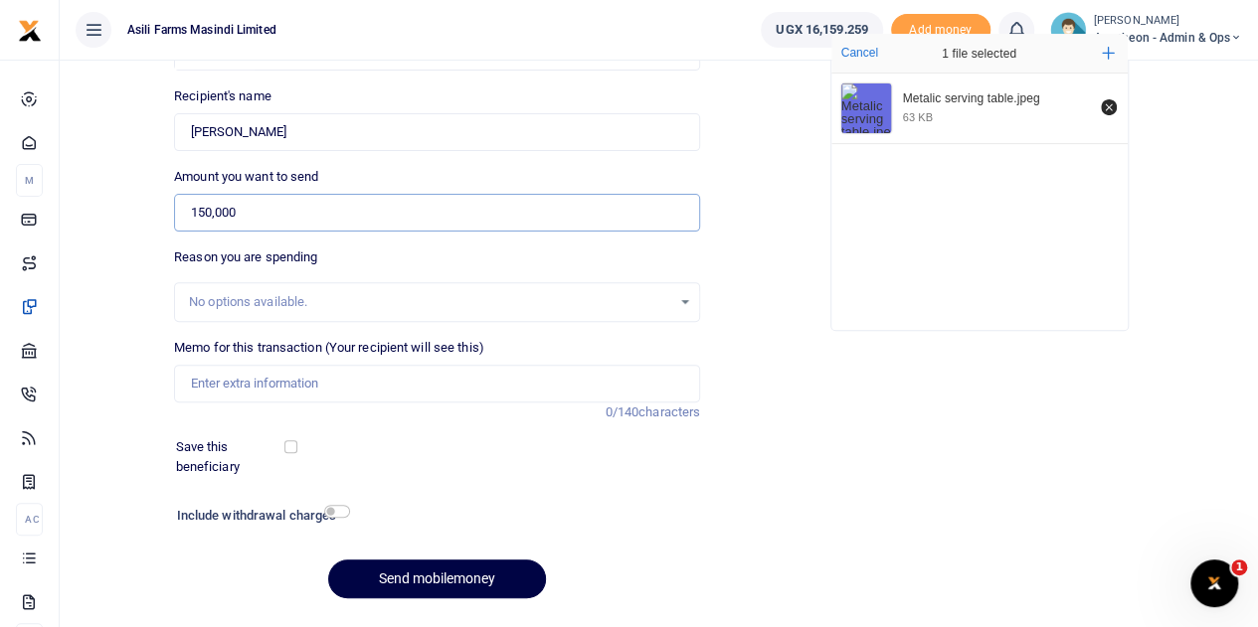
type input "150,000"
click at [250, 384] on input "Memo for this transaction (Your recipient will see this)" at bounding box center [437, 384] width 526 height 38
click at [339, 392] on input "Metallic serving table" at bounding box center [437, 384] width 526 height 38
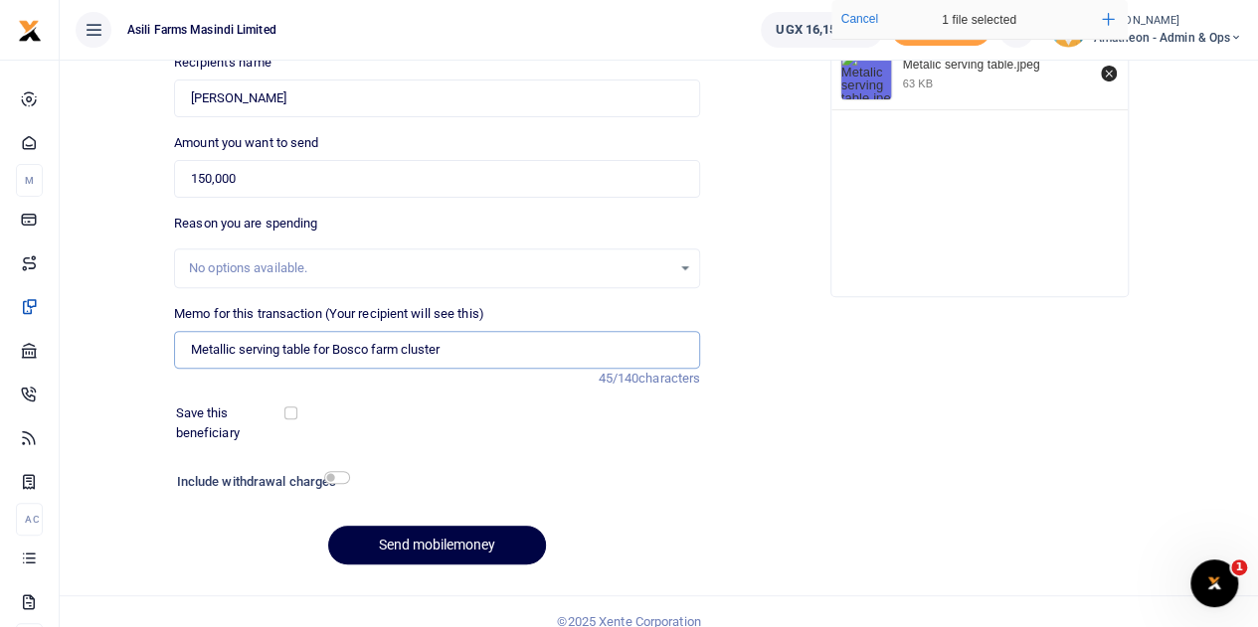
scroll to position [251, 0]
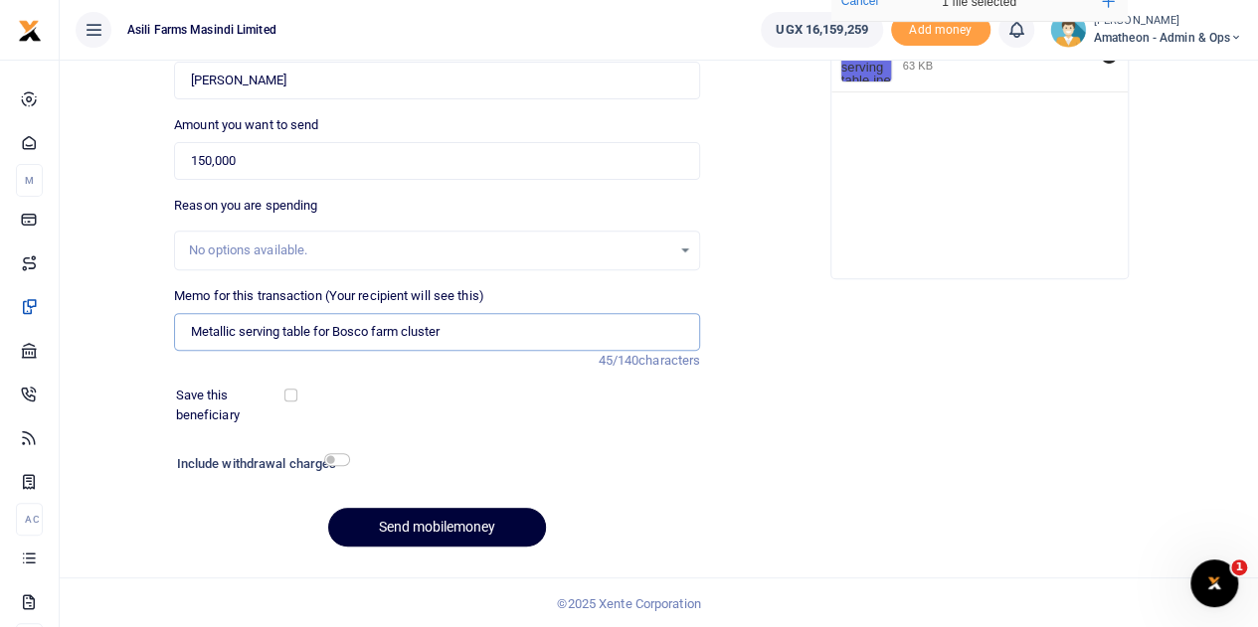
type input "Metallic serving table for Bosco farm cluster"
click at [425, 522] on button "Send mobilemoney" at bounding box center [437, 527] width 218 height 39
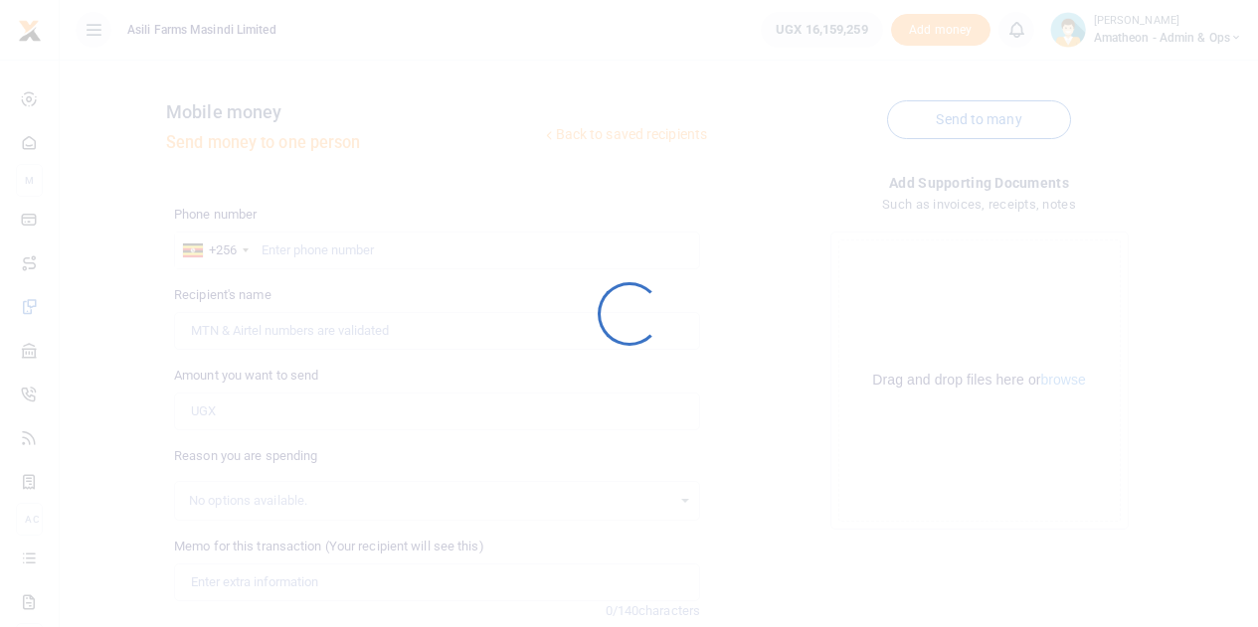
scroll to position [251, 0]
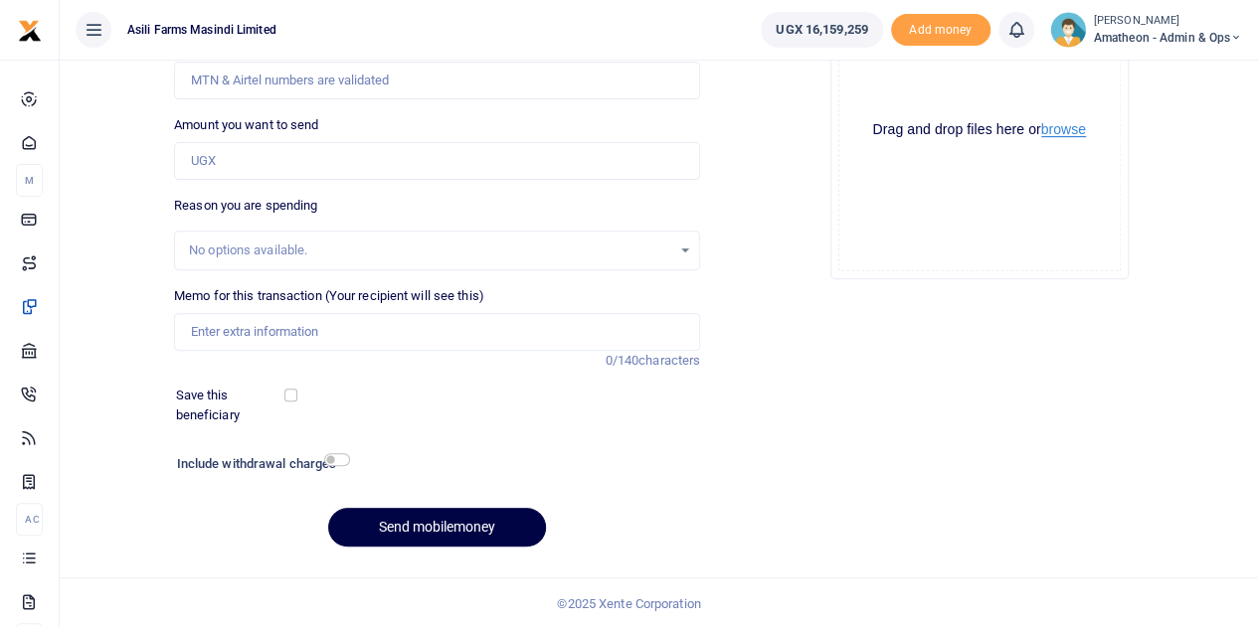
click at [1053, 132] on button "browse" at bounding box center [1063, 129] width 45 height 15
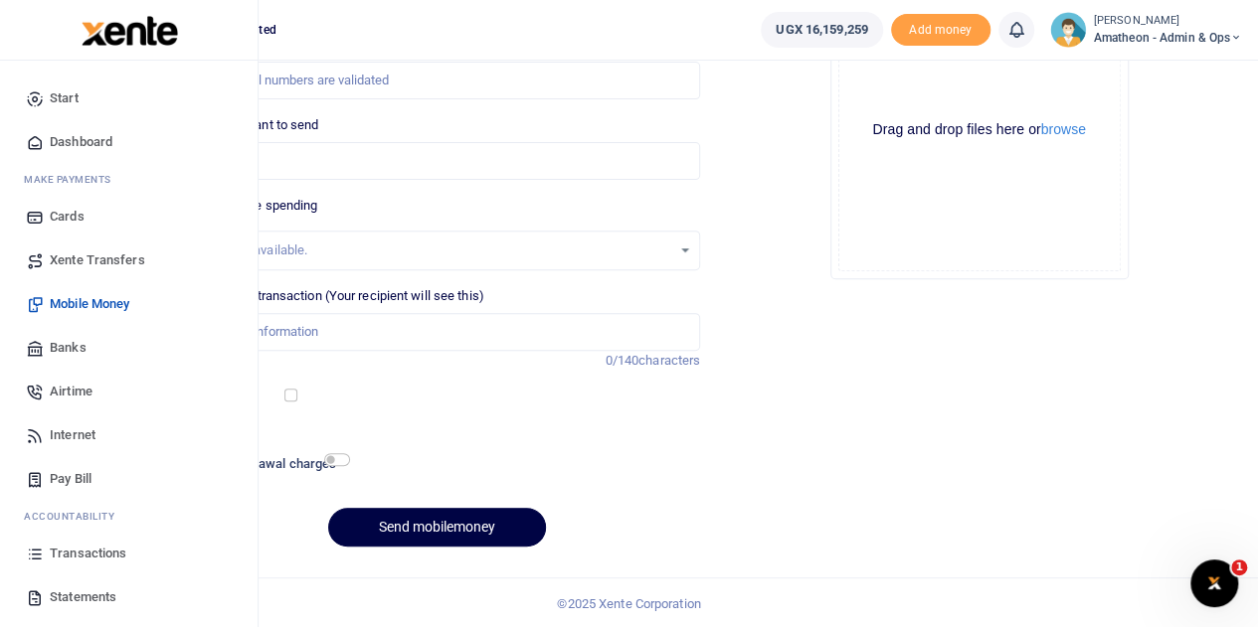
click at [64, 550] on span "Transactions" at bounding box center [88, 554] width 77 height 20
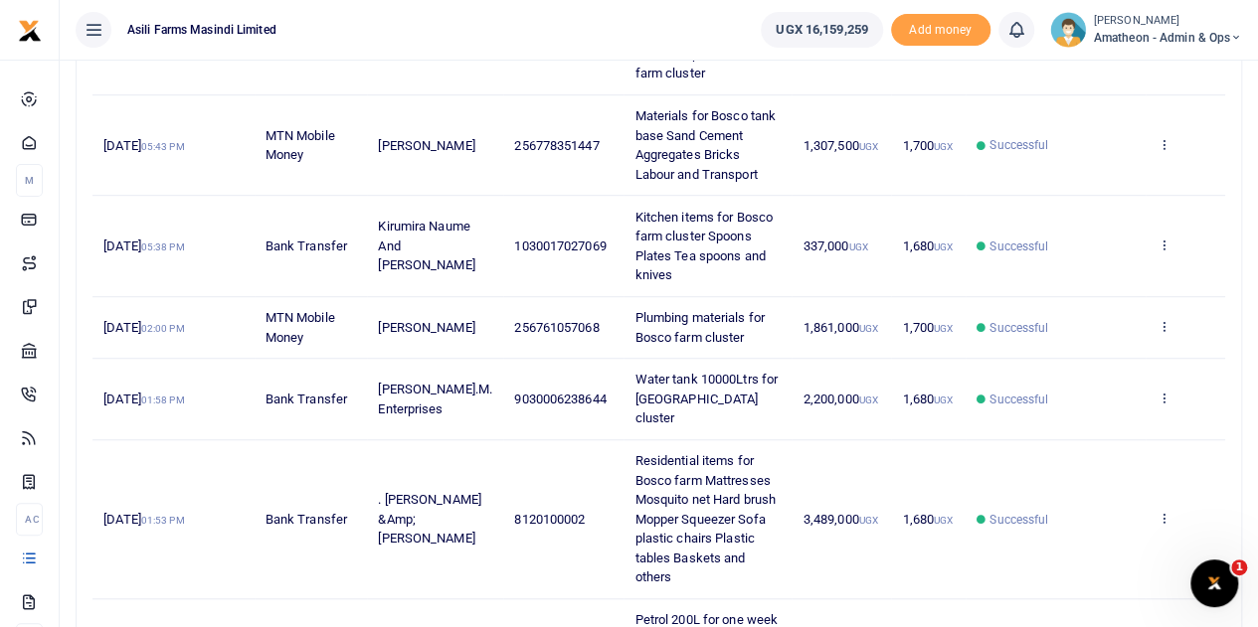
scroll to position [597, 0]
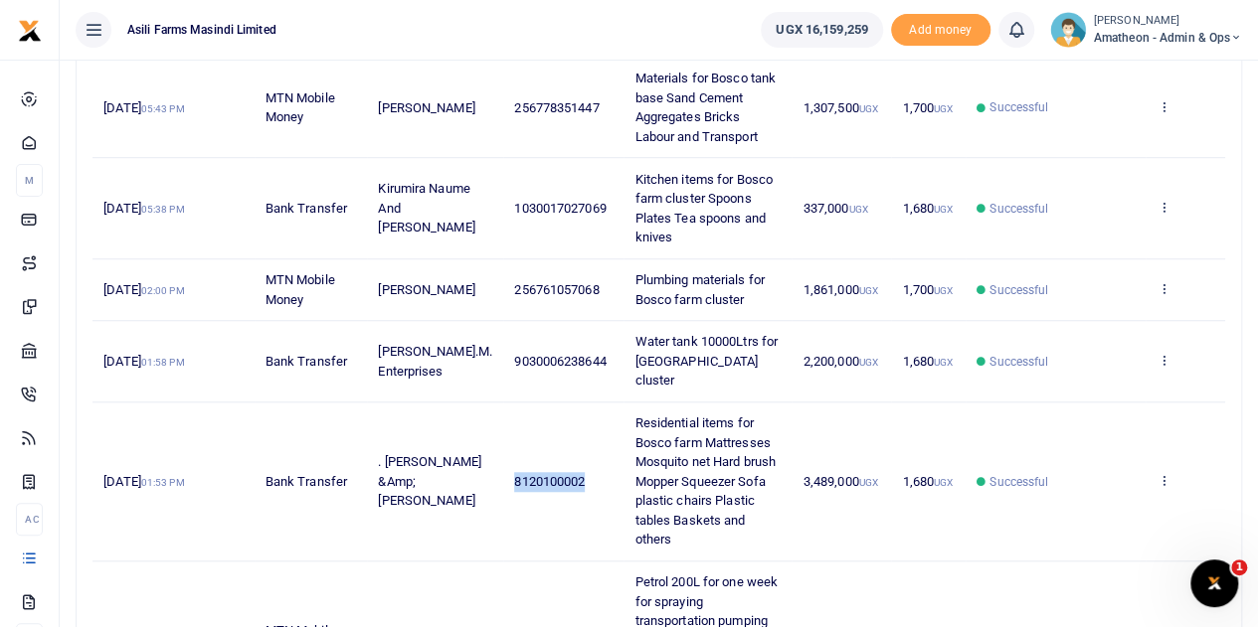
drag, startPoint x: 504, startPoint y: 456, endPoint x: 573, endPoint y: 460, distance: 68.7
click at [573, 474] on span "8120100002" at bounding box center [549, 481] width 71 height 15
copy span "8120100002"
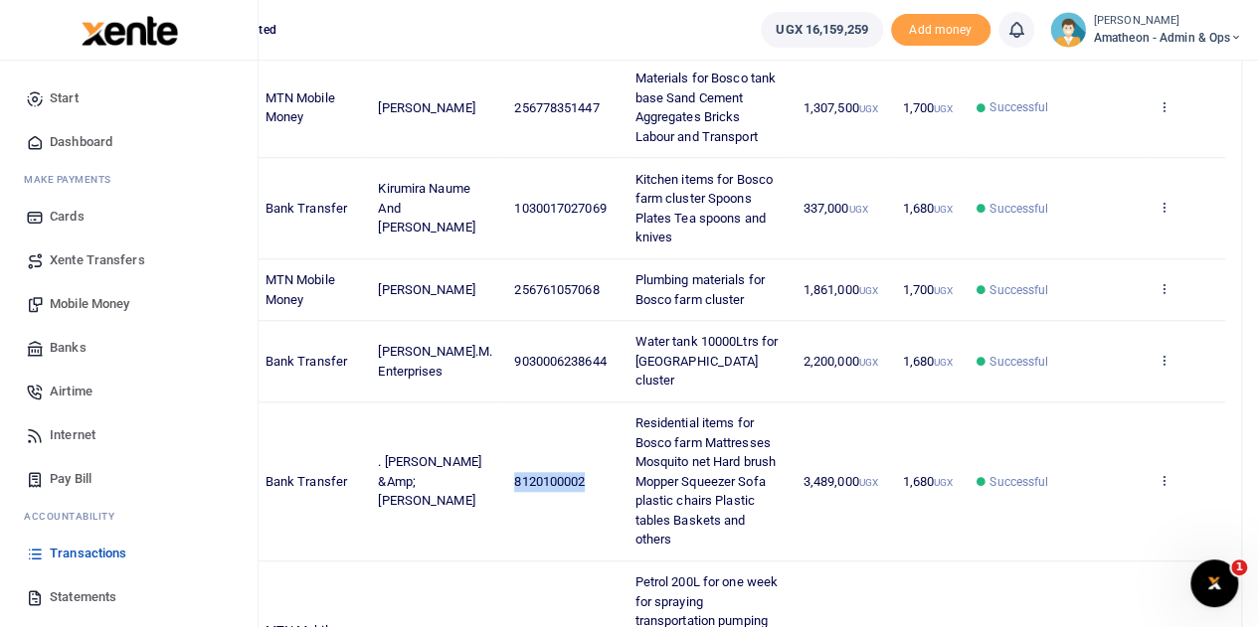
click at [60, 344] on span "Banks" at bounding box center [68, 348] width 37 height 20
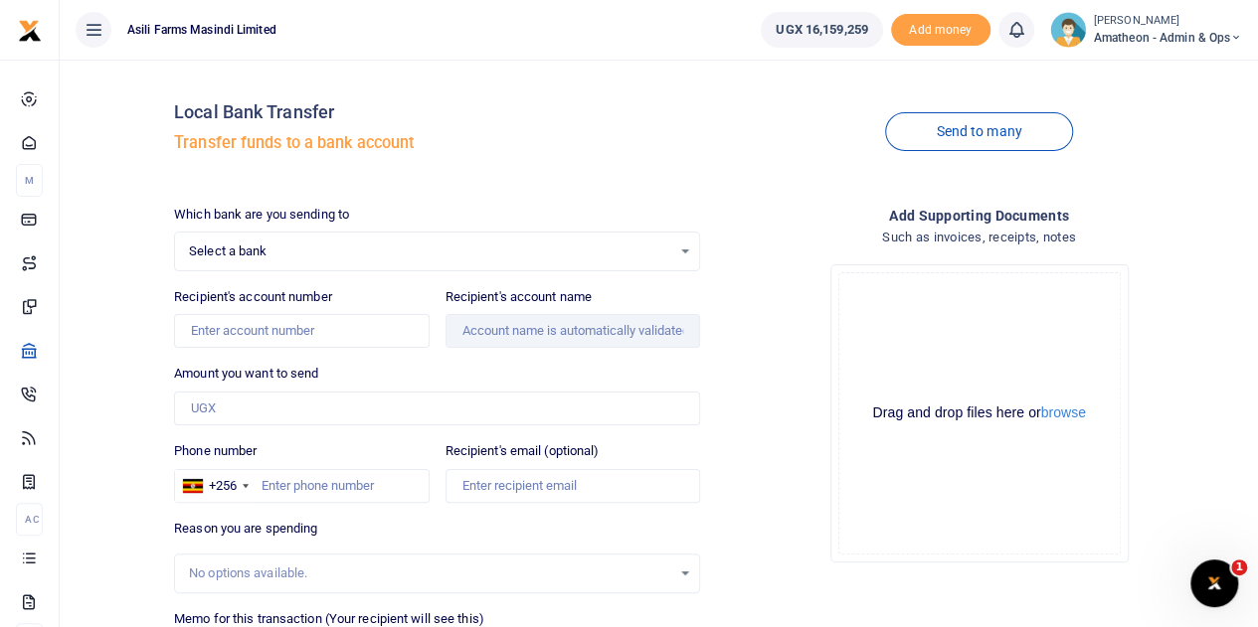
click at [686, 247] on div "Select a bank Select an option..." at bounding box center [437, 252] width 524 height 22
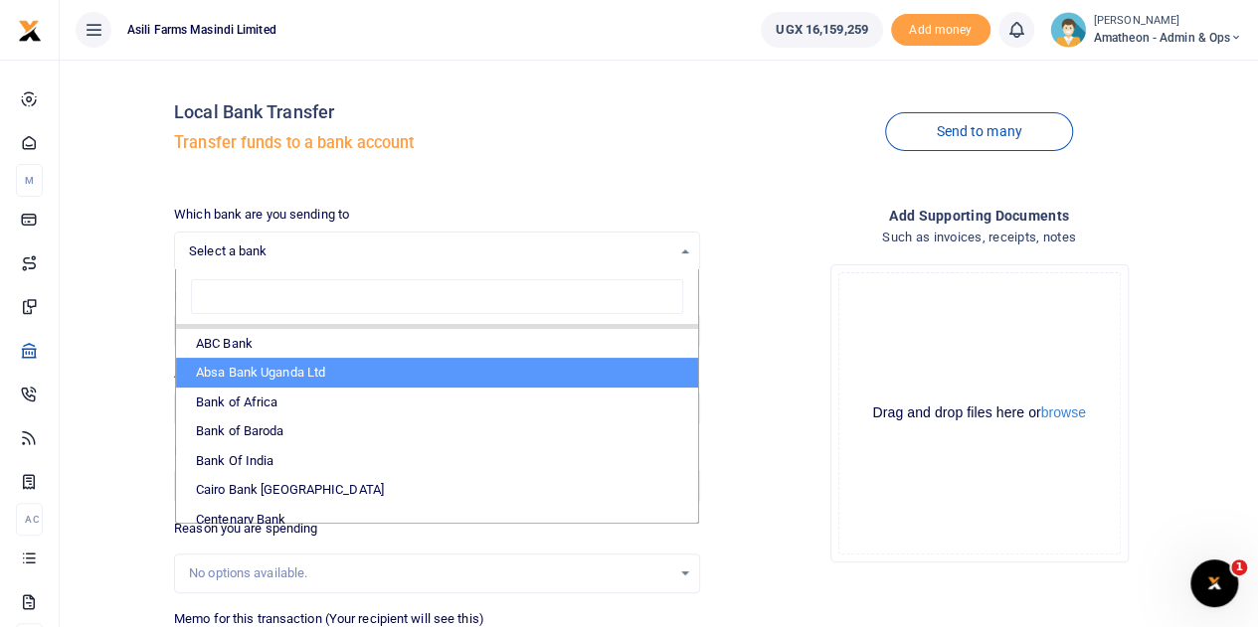
scroll to position [99, 0]
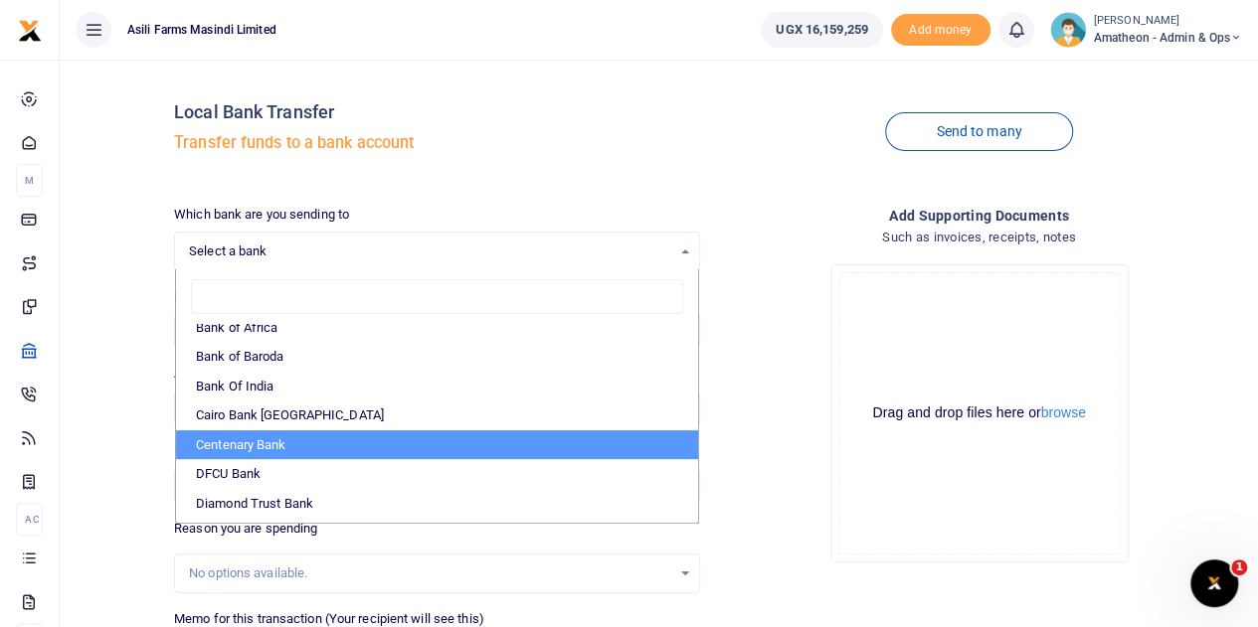
click at [234, 446] on li "Centenary Bank" at bounding box center [437, 445] width 522 height 30
select select "CENT"
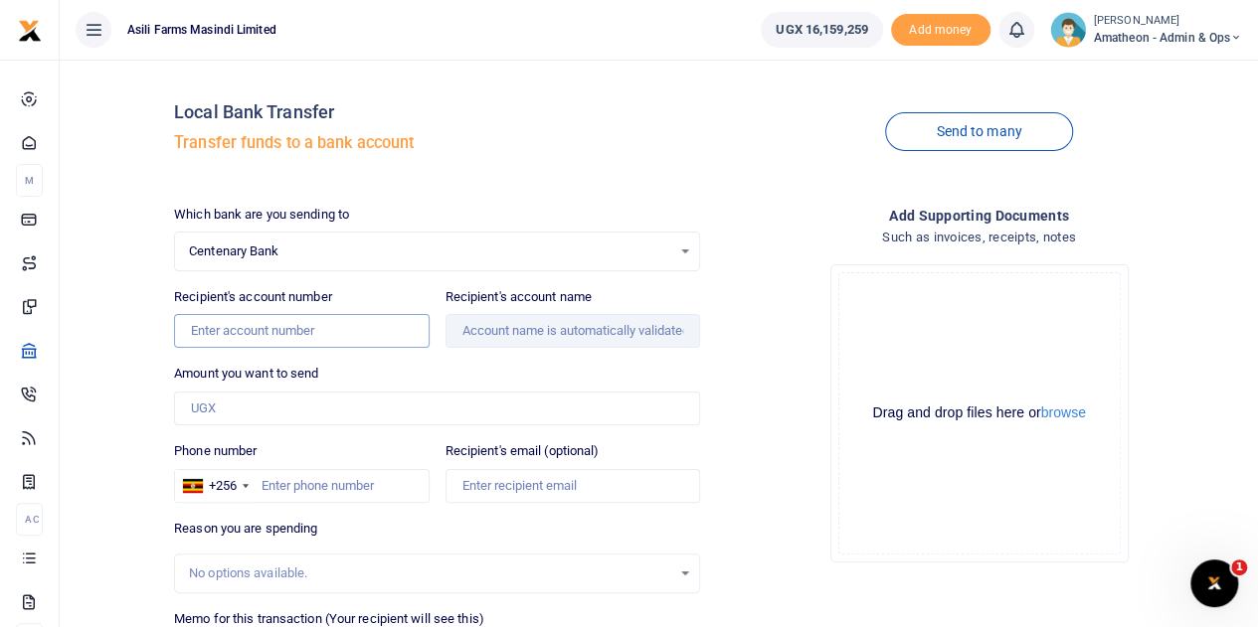
click at [229, 331] on input "Recipient's account number" at bounding box center [301, 331] width 255 height 34
paste input "8120100002"
type input "8120100002"
click at [418, 401] on input "Amount you want to send" at bounding box center [437, 409] width 526 height 34
type input "24"
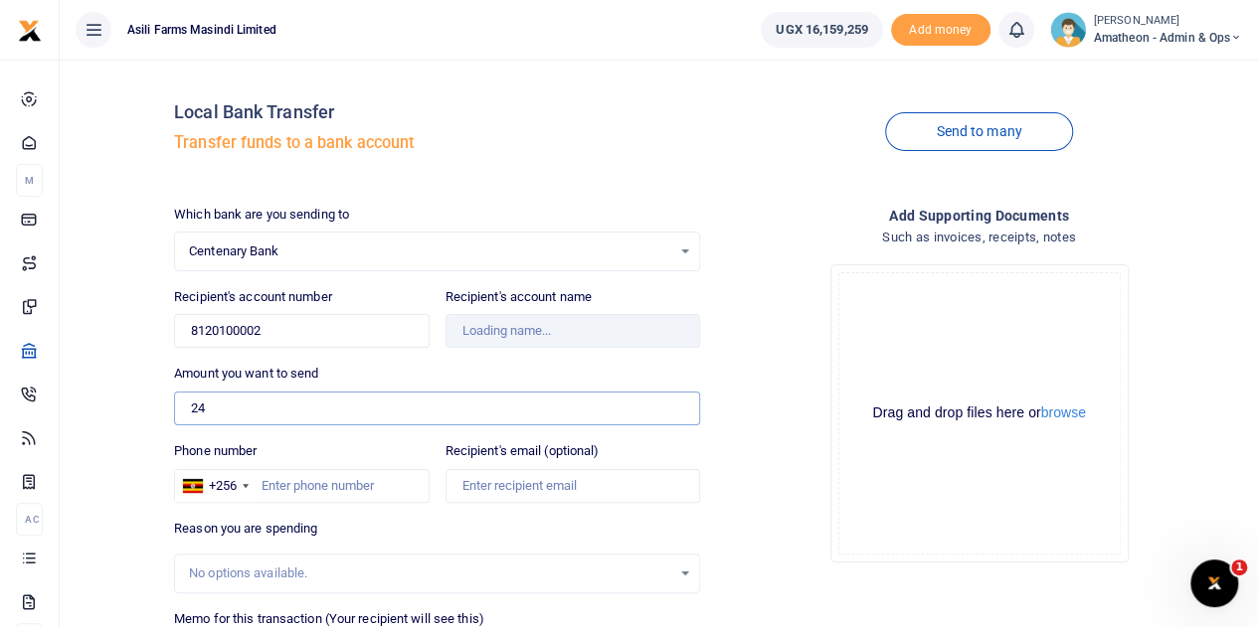
type input ". [PERSON_NAME] &Amp; [PERSON_NAME]"
type input "240,000"
click at [1074, 418] on button "browse" at bounding box center [1063, 413] width 45 height 15
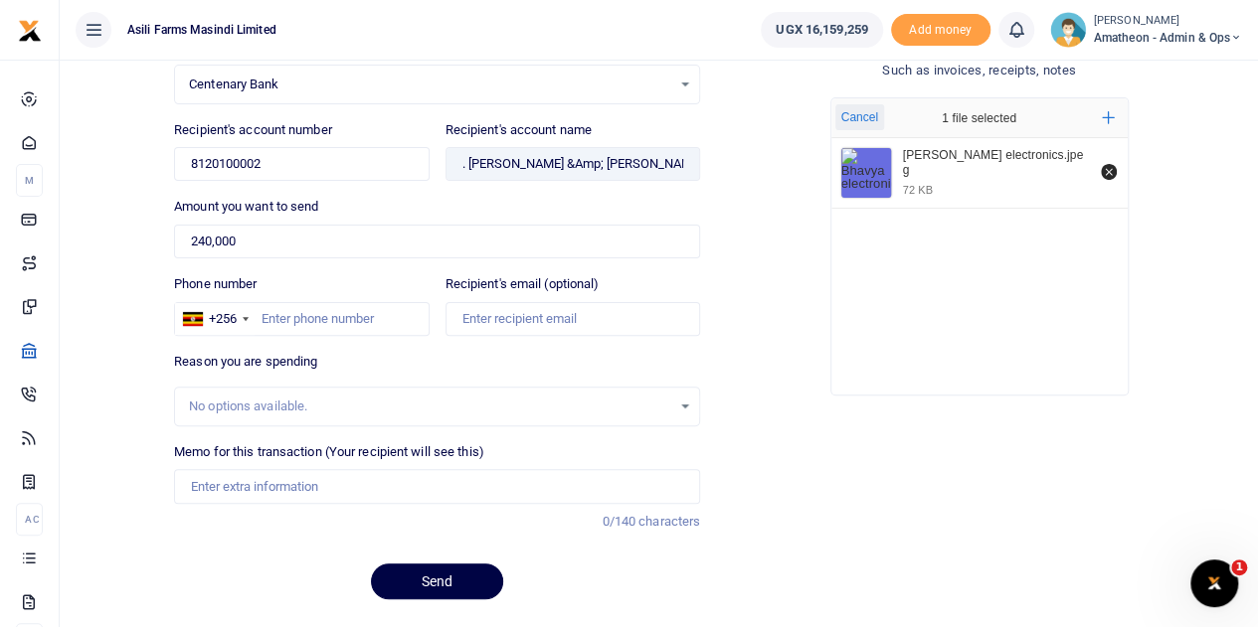
scroll to position [199, 0]
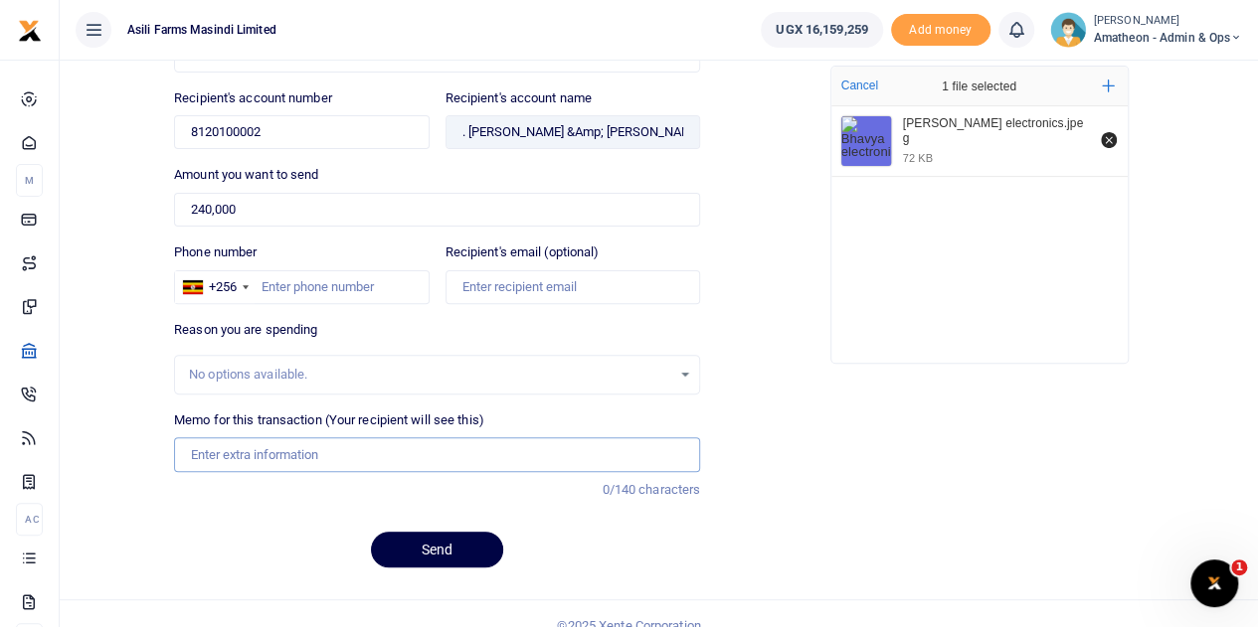
click at [251, 452] on input "Memo for this transaction (Your recipient will see this)" at bounding box center [437, 454] width 526 height 34
type input "Bosco bedding items Curtains Bed sheets Basins"
click at [314, 285] on input "Phone number" at bounding box center [301, 287] width 255 height 34
click at [313, 284] on input "Phone number" at bounding box center [301, 287] width 255 height 34
paste input "784 037322"
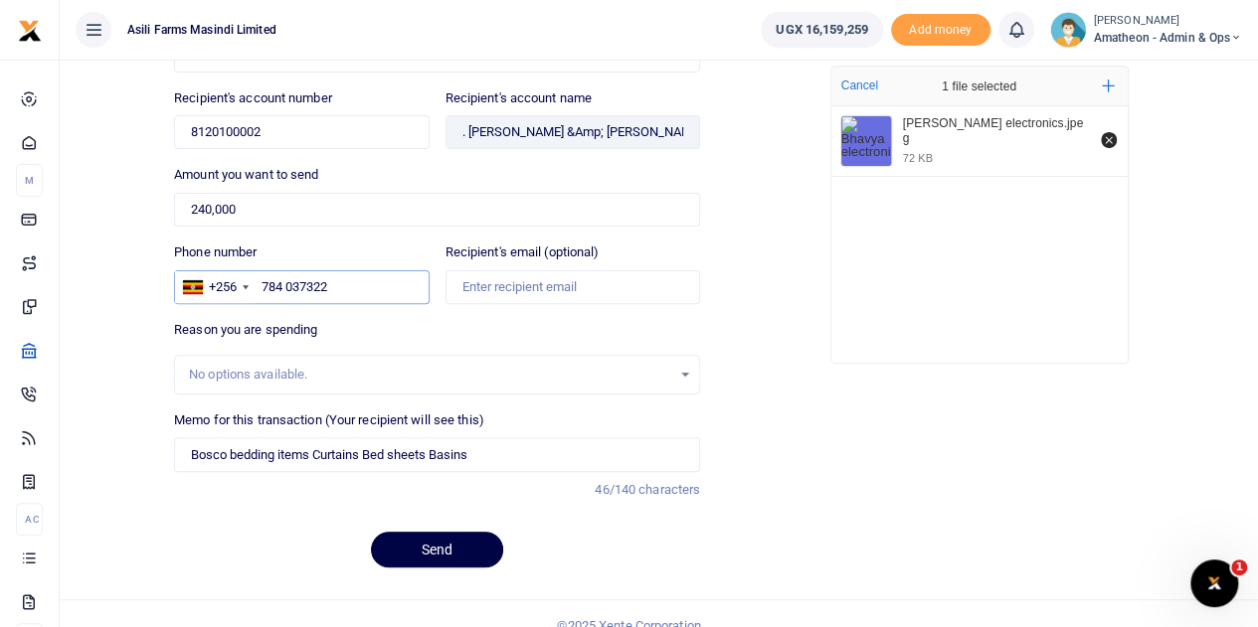
click at [286, 281] on input "784 037322" at bounding box center [301, 287] width 255 height 34
click at [363, 285] on input "784037322" at bounding box center [301, 287] width 255 height 34
type input "784037322"
click at [530, 341] on div "Reason you are spending No options available." at bounding box center [437, 357] width 526 height 75
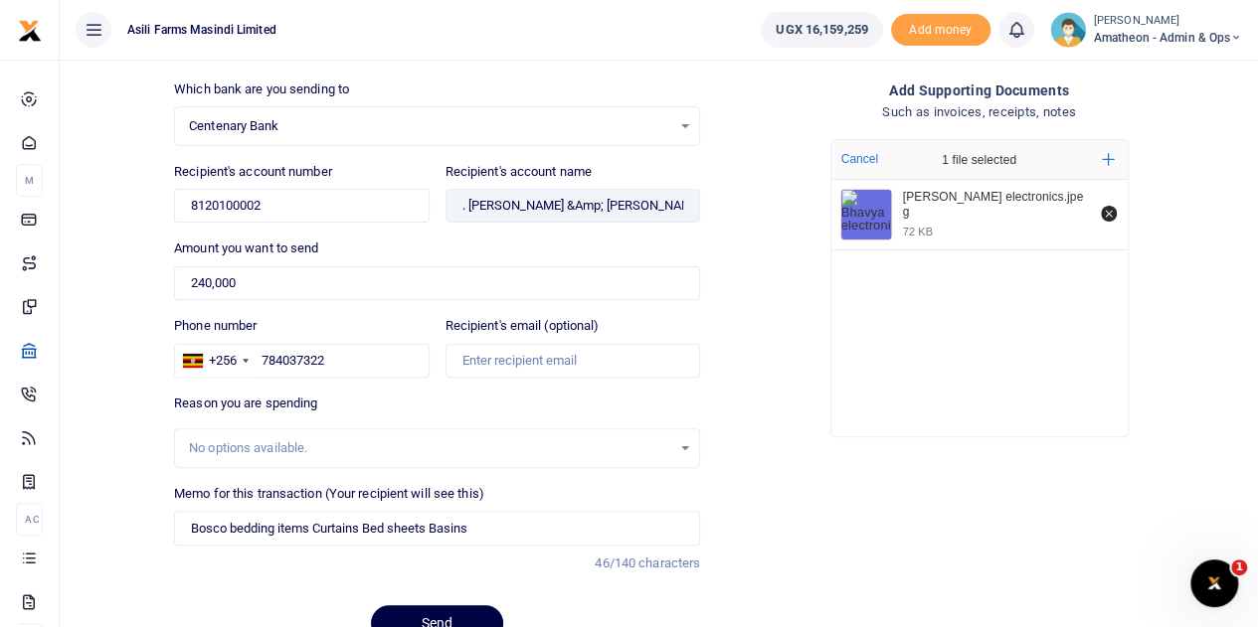
scroll to position [218, 0]
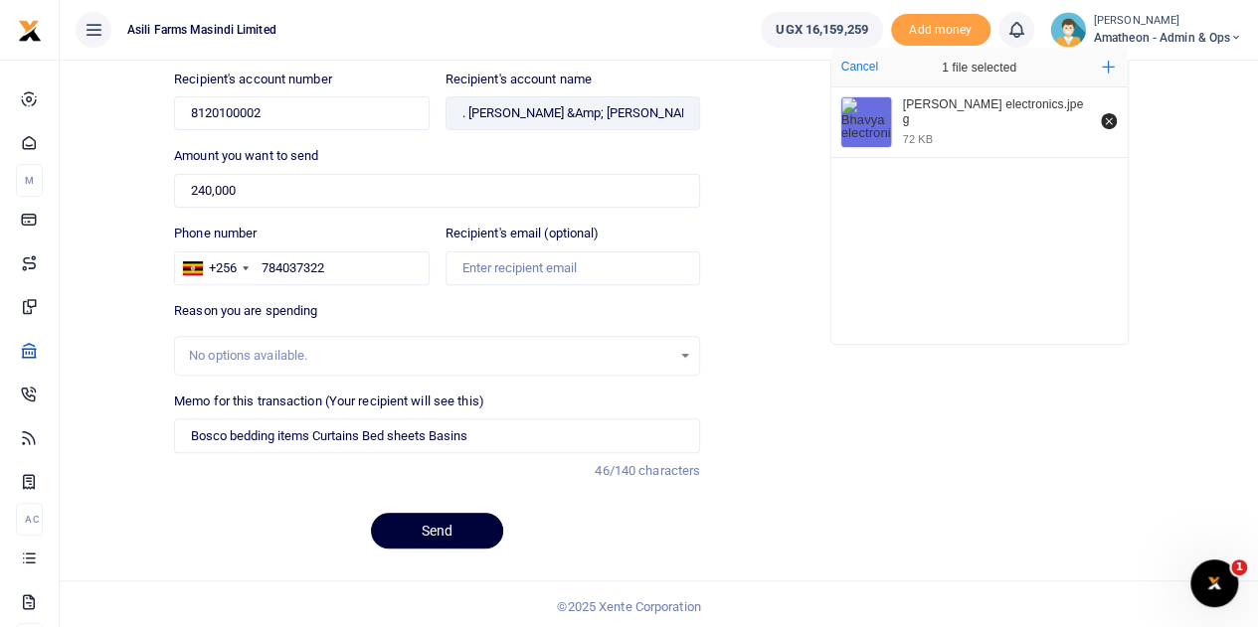
click at [432, 526] on button "Send" at bounding box center [437, 531] width 132 height 36
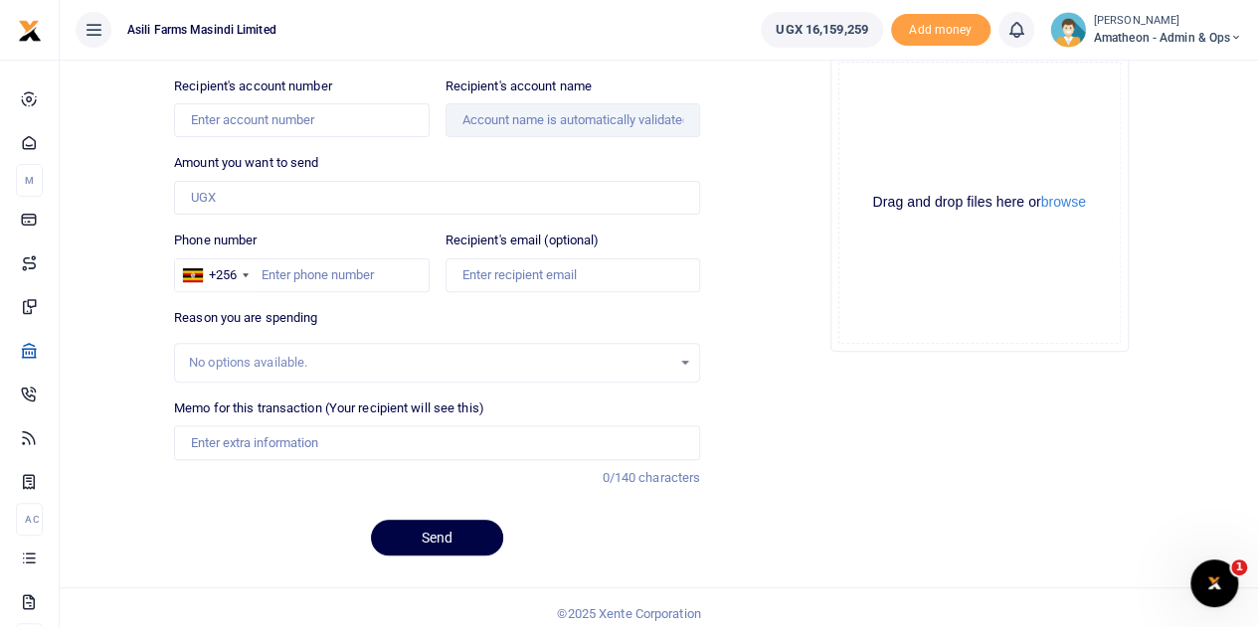
scroll to position [218, 0]
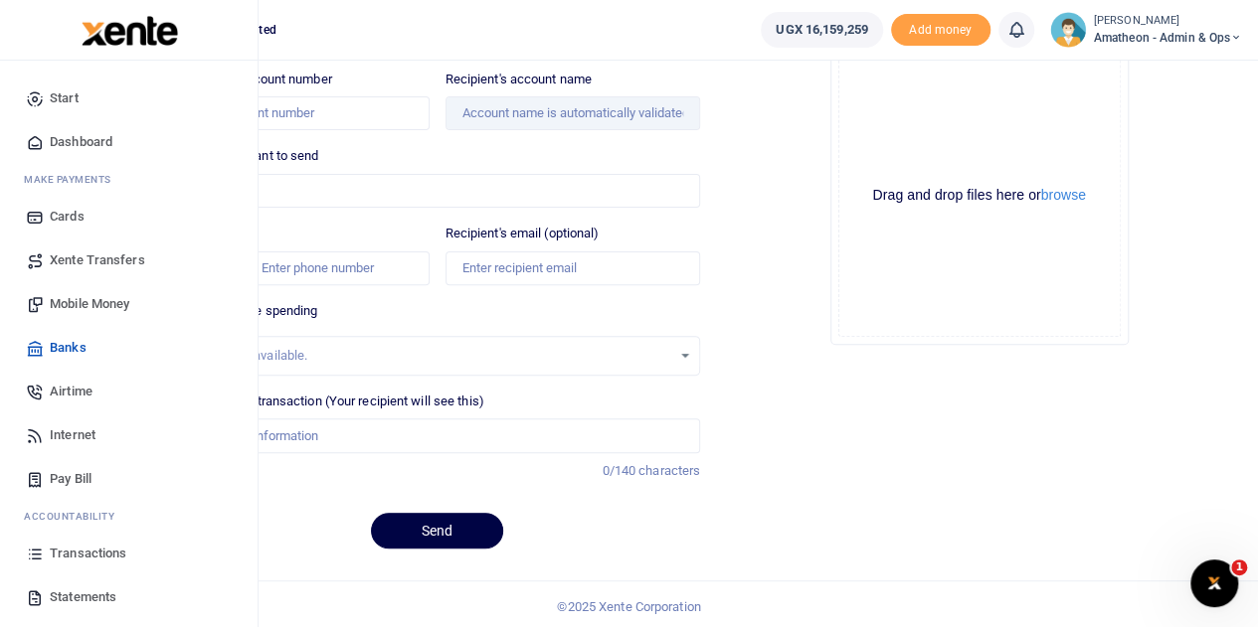
click at [87, 547] on span "Transactions" at bounding box center [88, 554] width 77 height 20
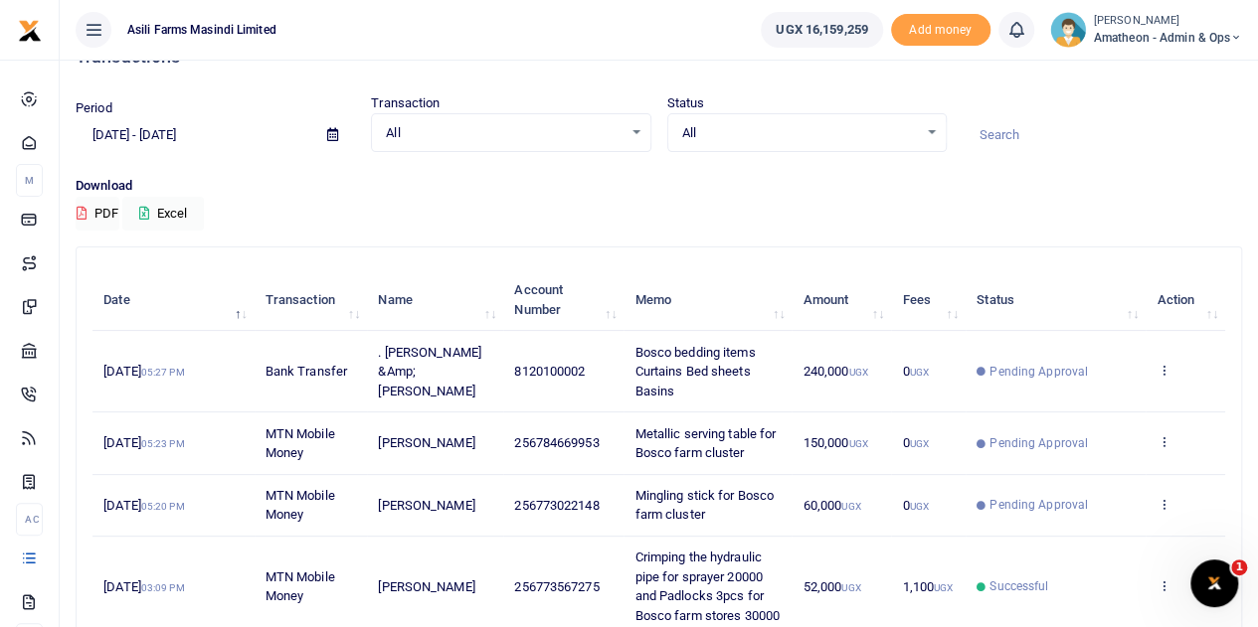
scroll to position [99, 0]
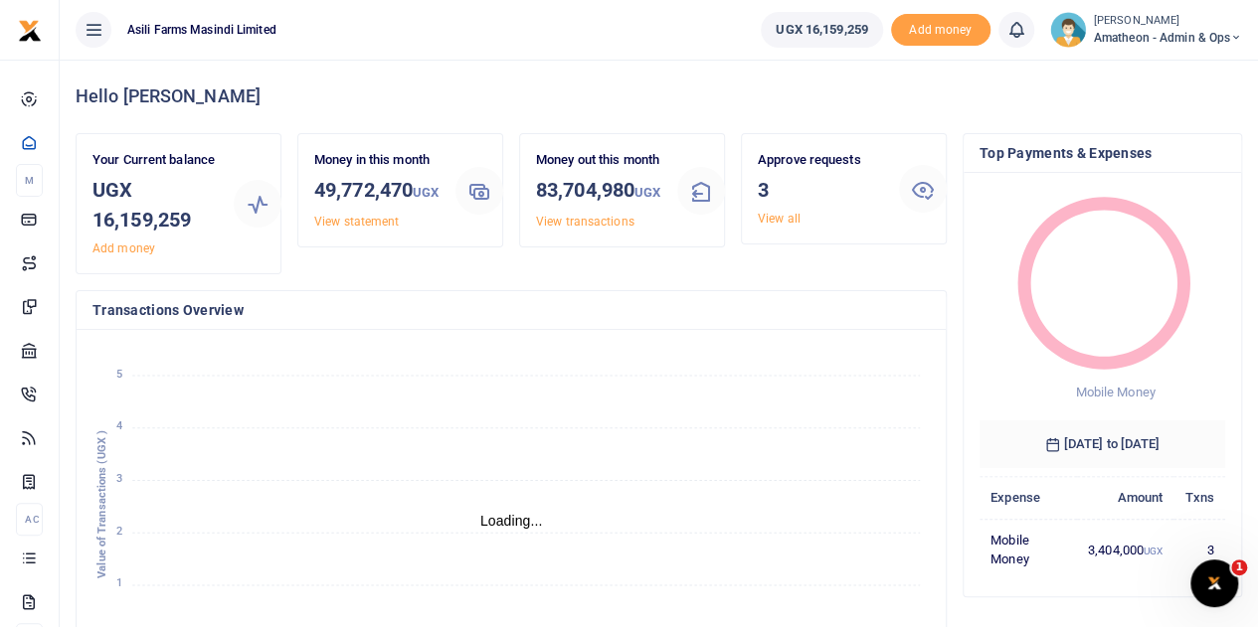
scroll to position [16, 16]
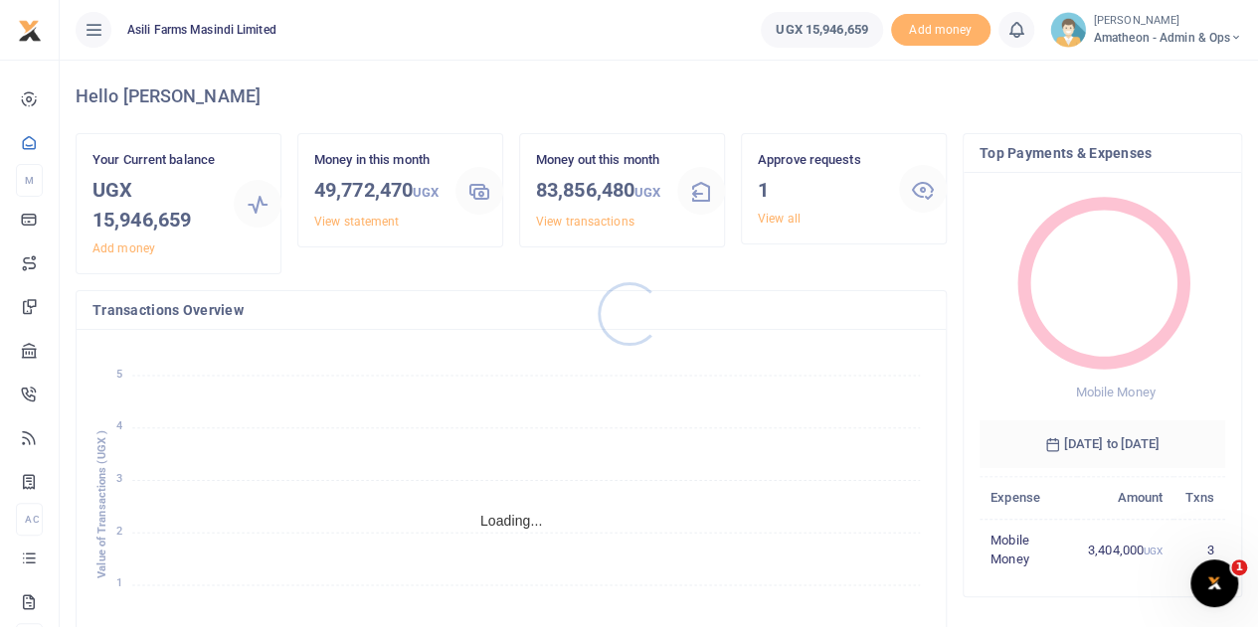
scroll to position [16, 16]
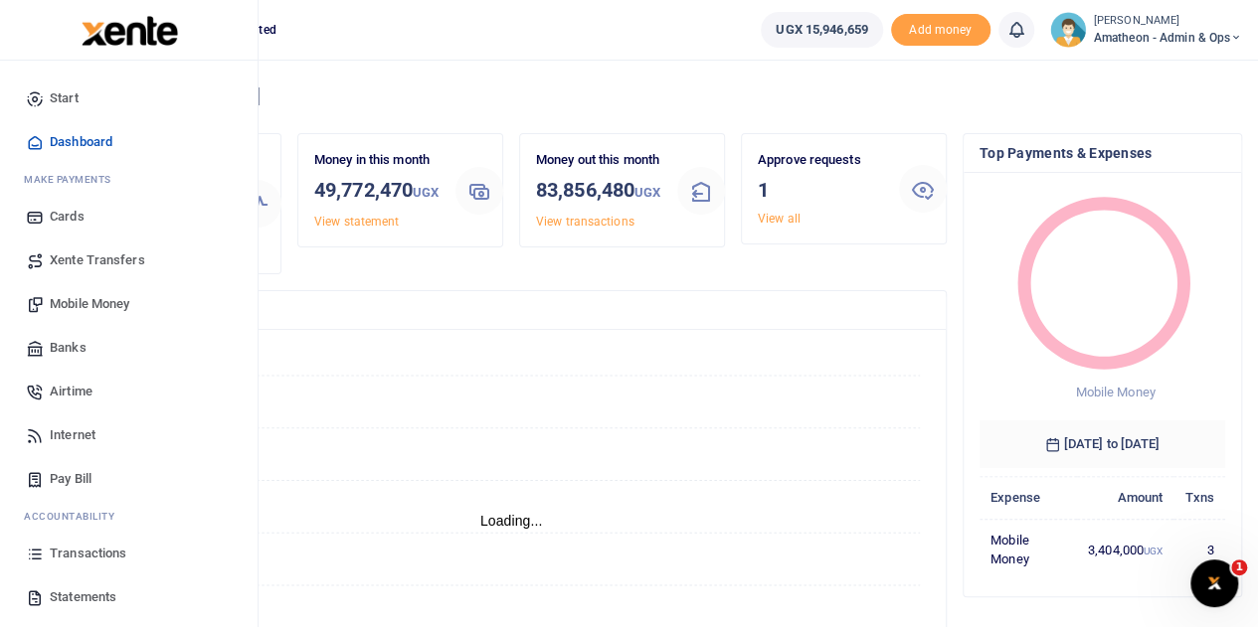
click at [83, 556] on span "Transactions" at bounding box center [88, 554] width 77 height 20
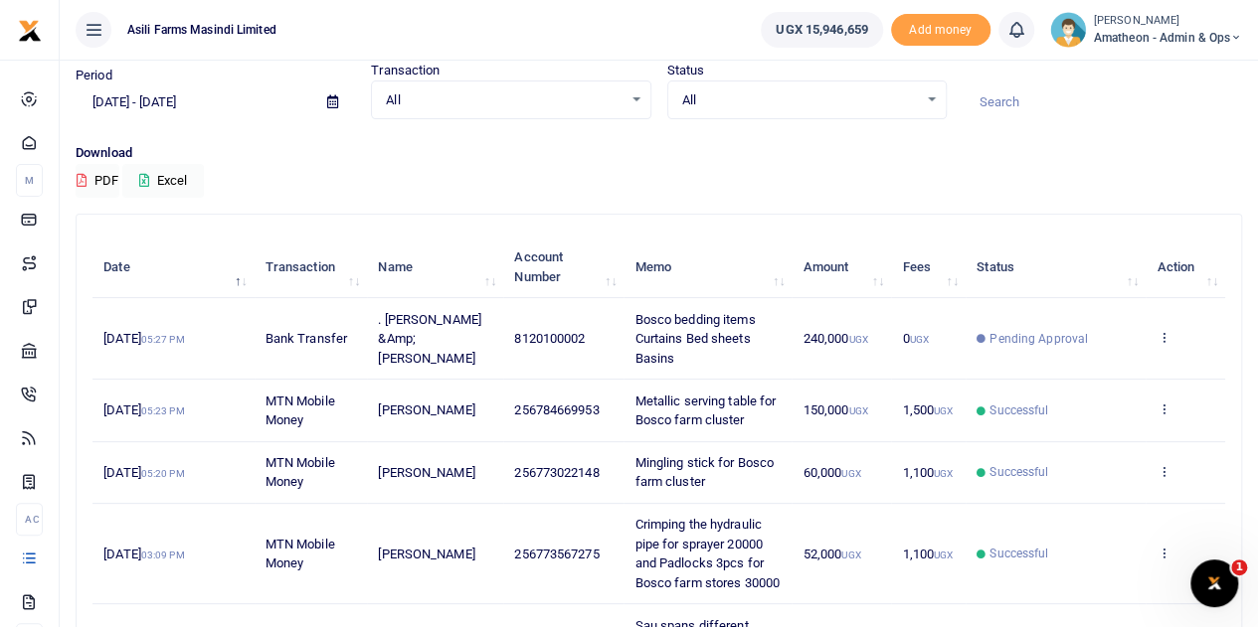
scroll to position [99, 0]
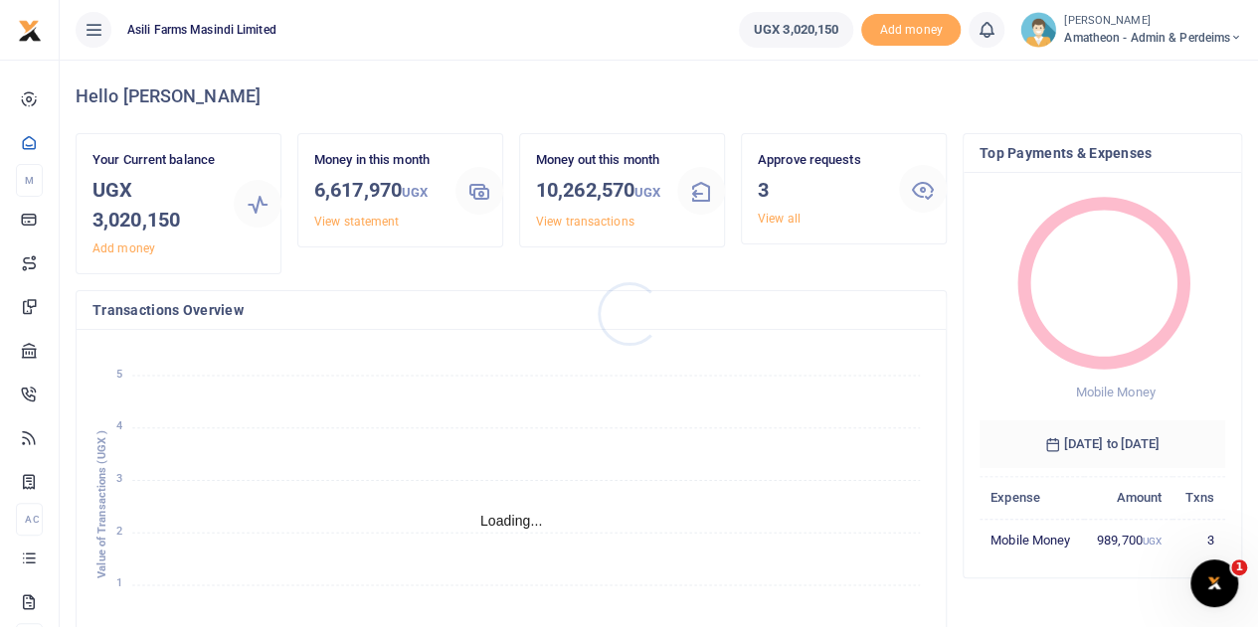
scroll to position [16, 16]
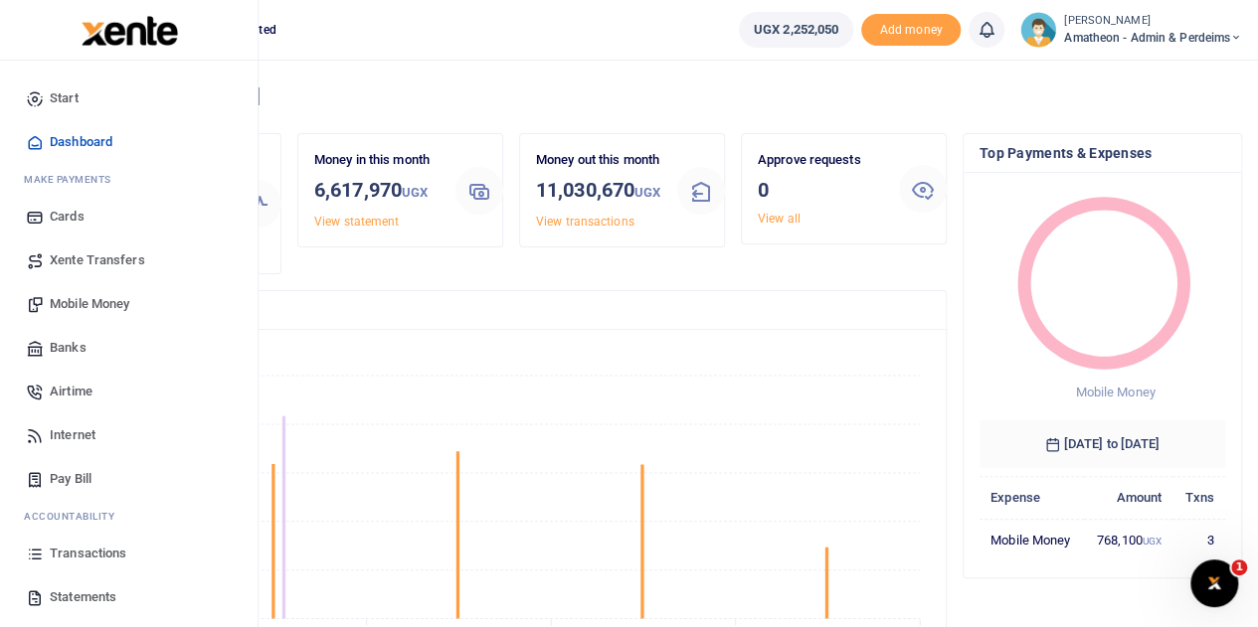
click at [69, 549] on span "Transactions" at bounding box center [88, 554] width 77 height 20
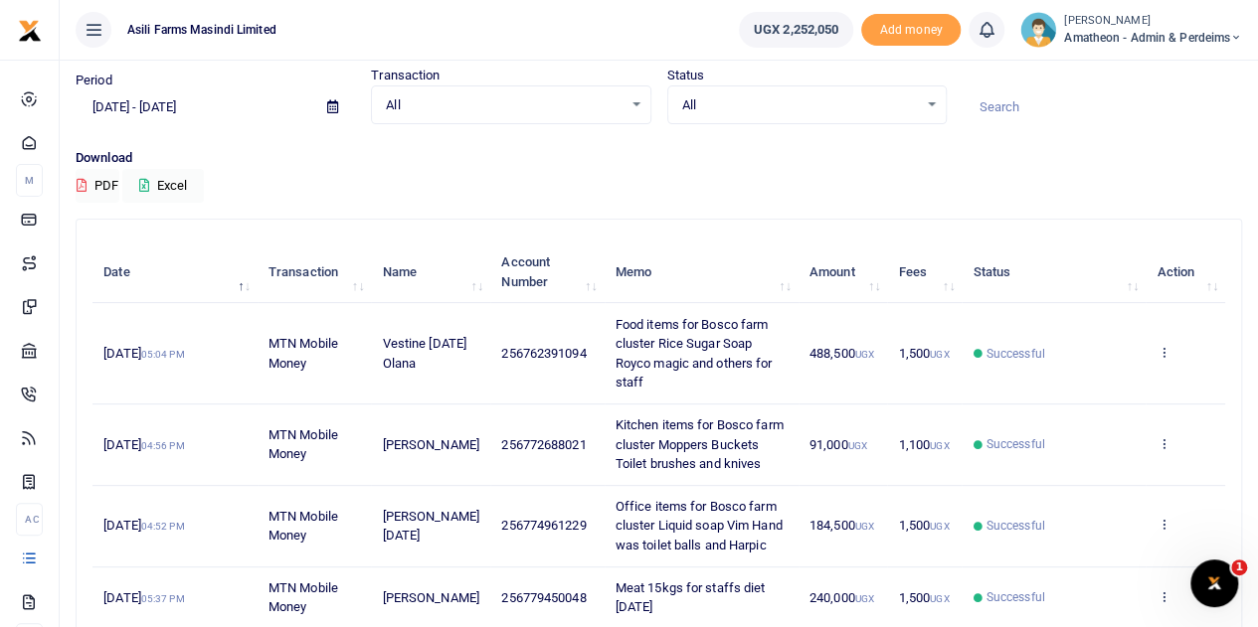
scroll to position [99, 0]
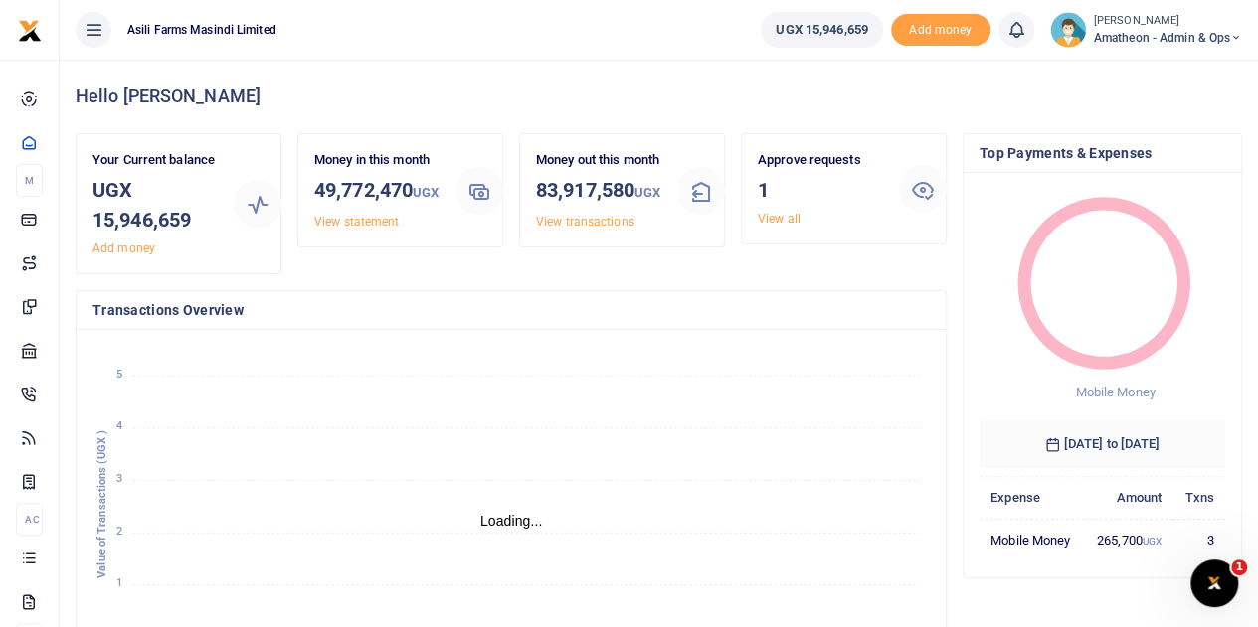
scroll to position [16, 16]
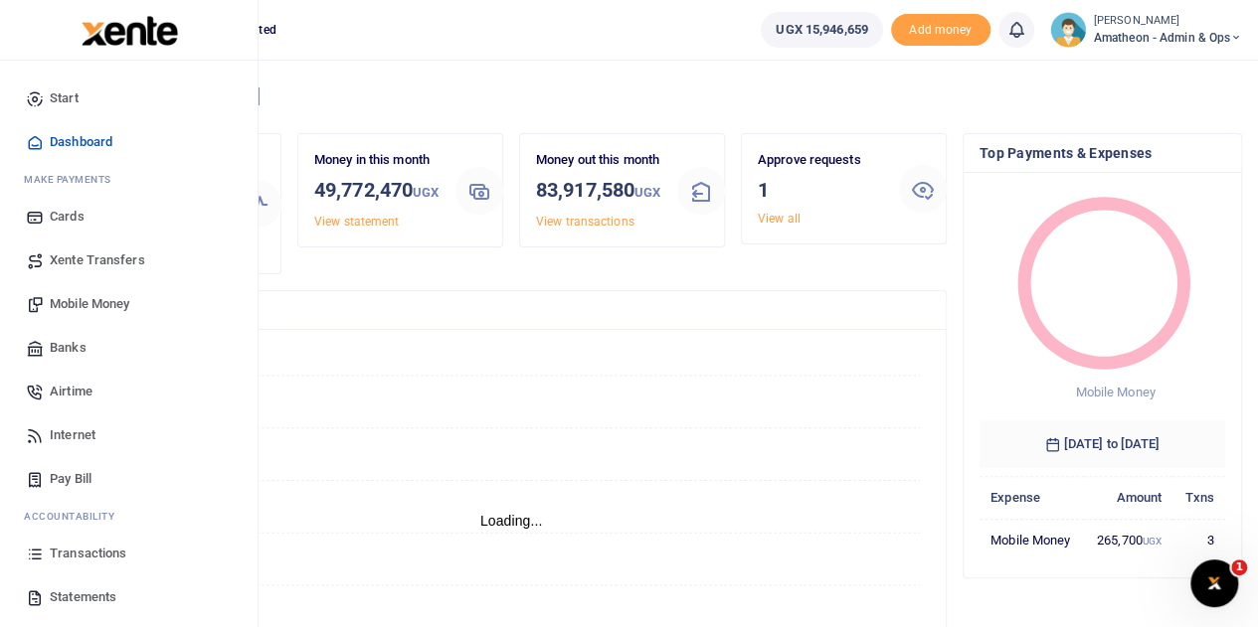
click at [72, 550] on span "Transactions" at bounding box center [88, 554] width 77 height 20
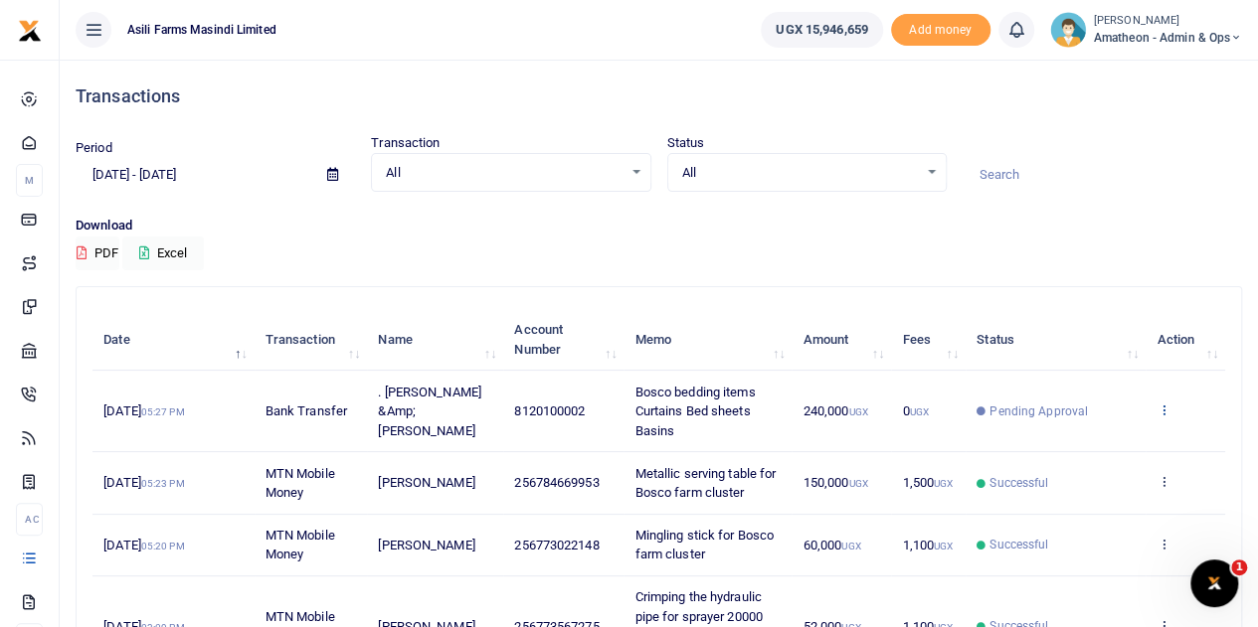
click at [1165, 409] on icon at bounding box center [1162, 410] width 13 height 14
click at [1086, 438] on link "View details" at bounding box center [1090, 443] width 157 height 28
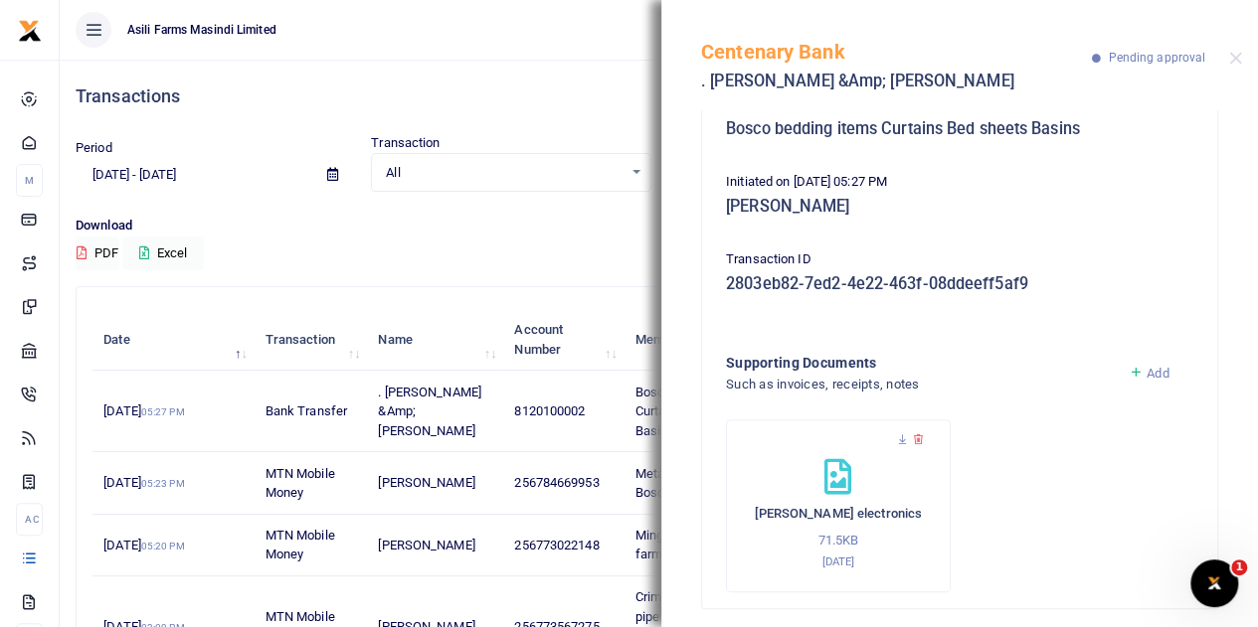
scroll to position [212, 0]
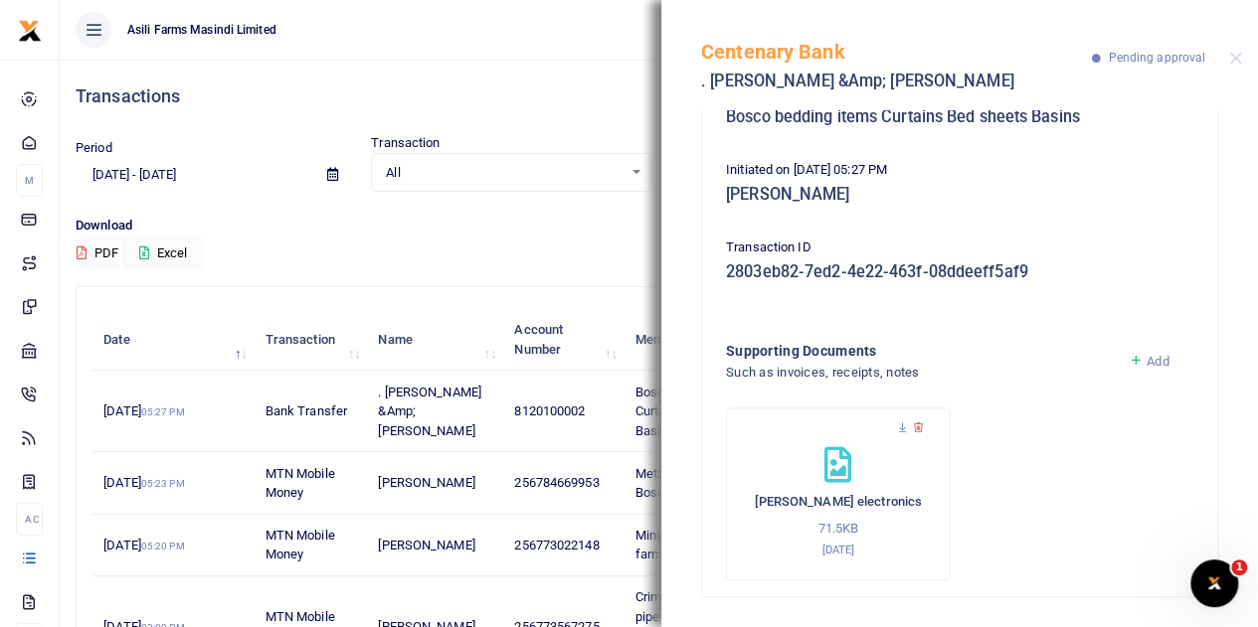
click at [1146, 363] on span "Add" at bounding box center [1157, 361] width 22 height 15
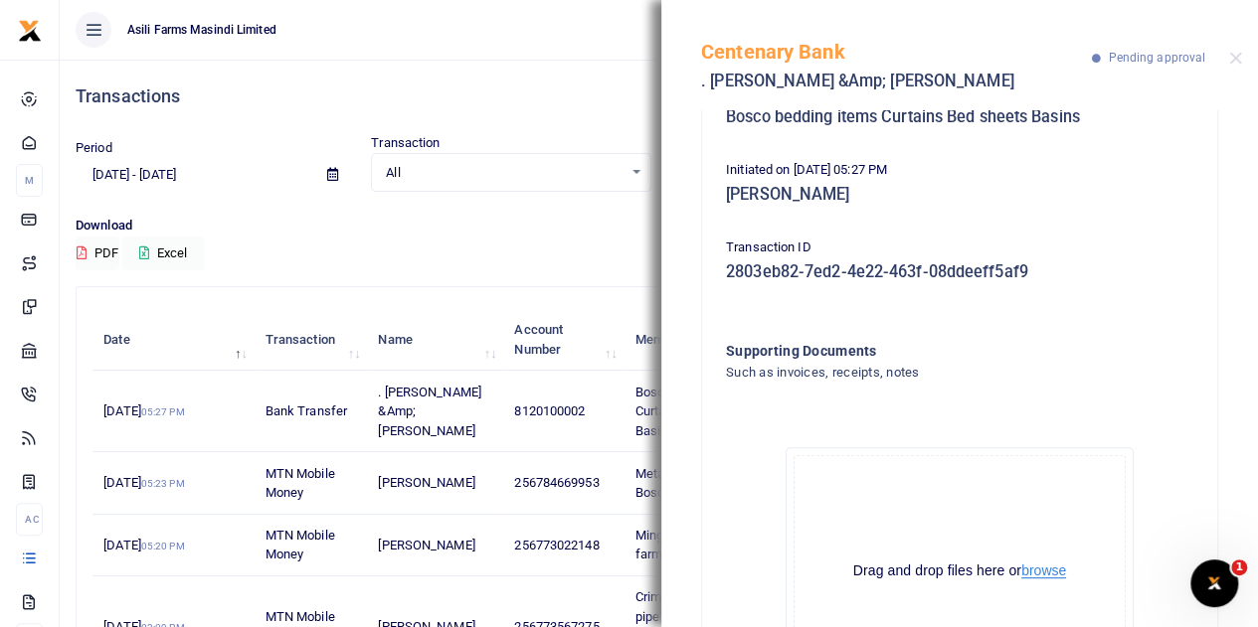
click at [1035, 569] on button "browse" at bounding box center [1043, 571] width 45 height 15
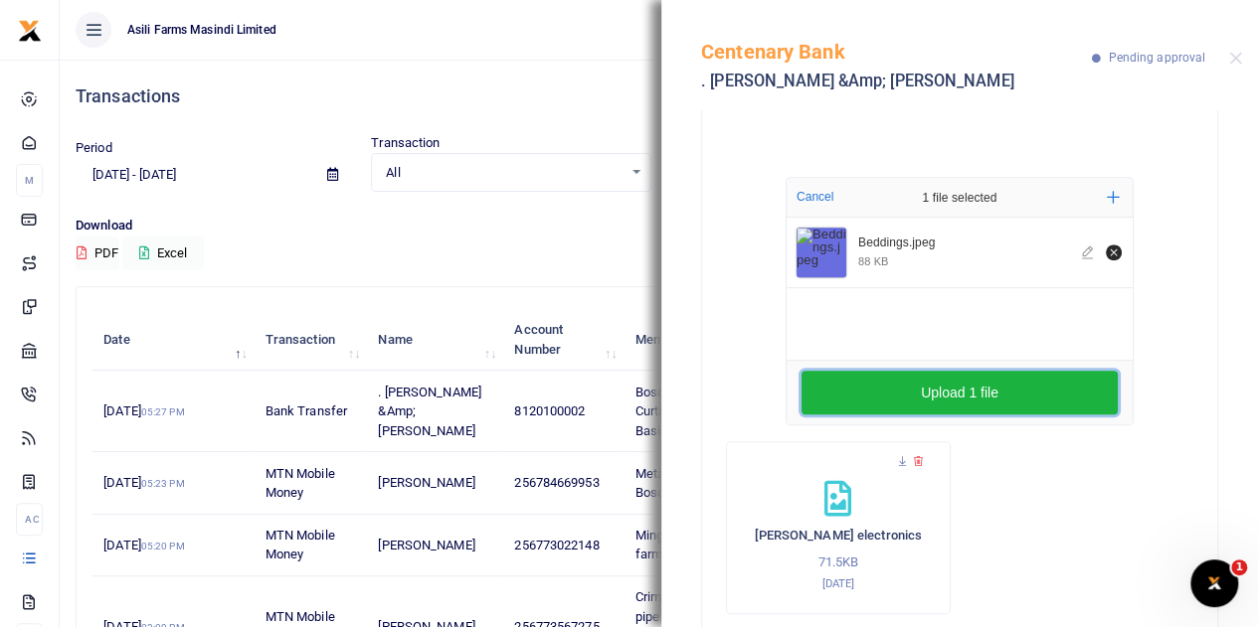
scroll to position [516, 0]
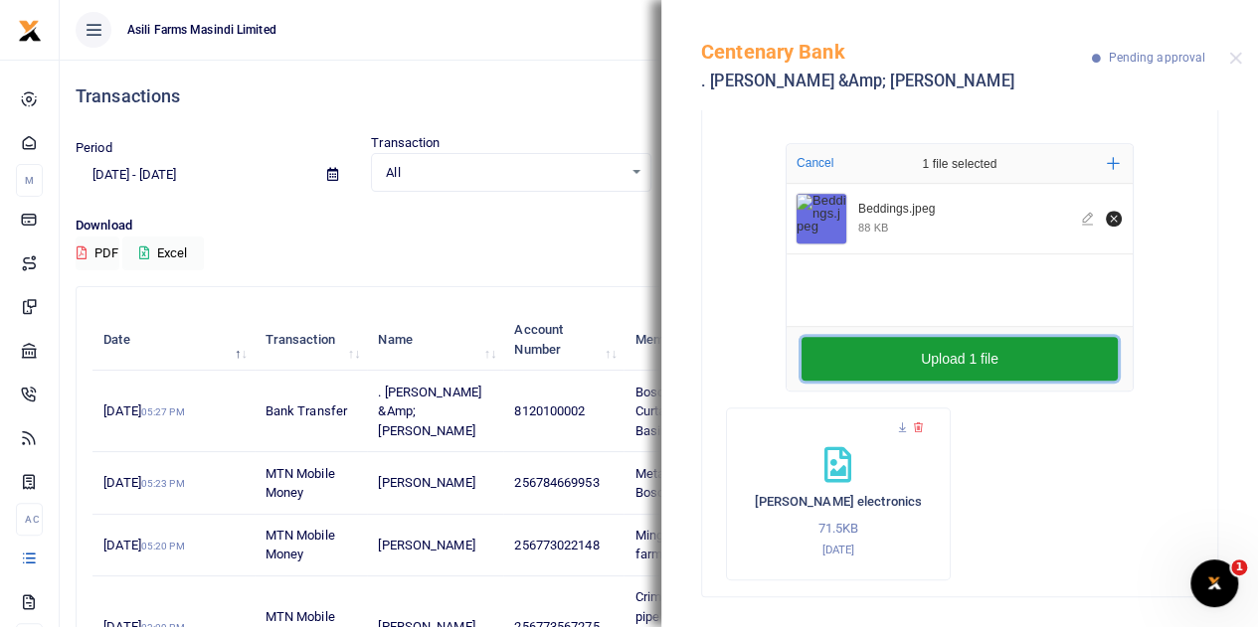
click at [941, 361] on button "Upload 1 file" at bounding box center [959, 359] width 316 height 44
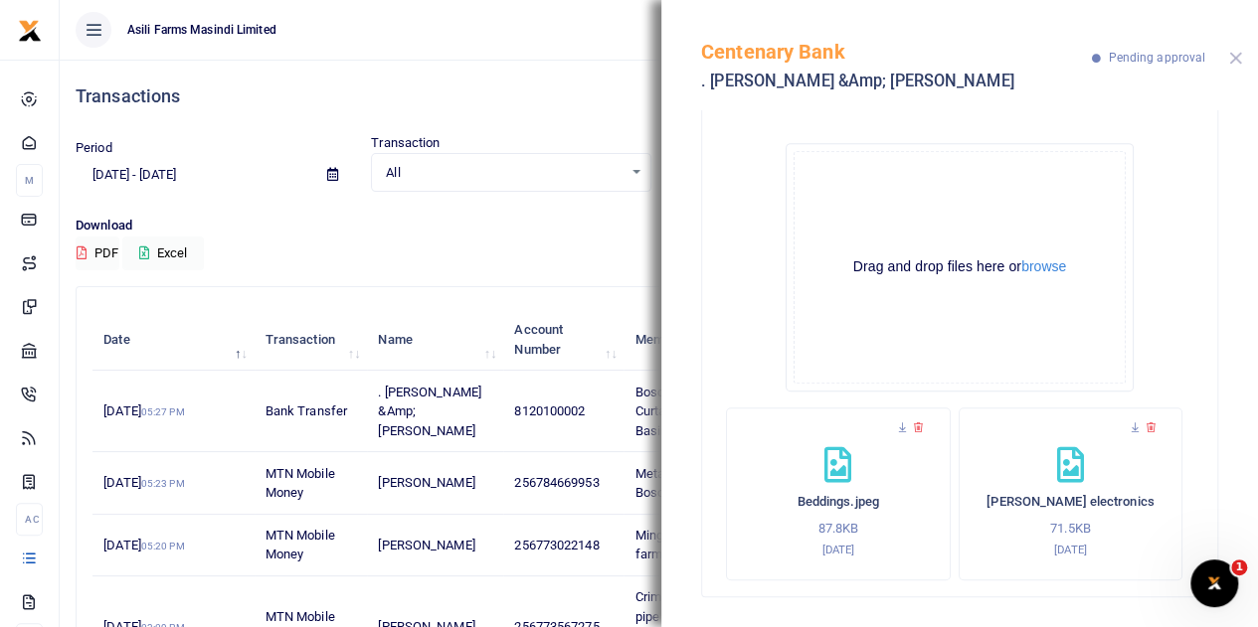
click at [1239, 61] on button "Close" at bounding box center [1235, 58] width 13 height 13
